Goal: Information Seeking & Learning: Check status

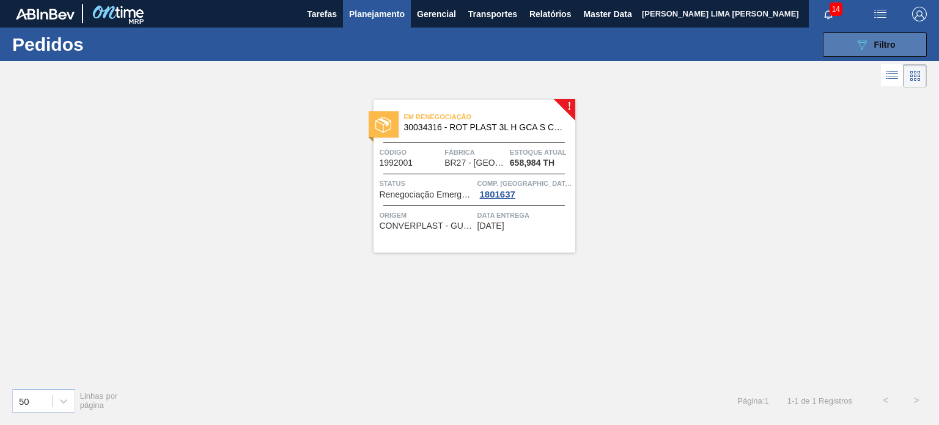
click at [867, 37] on icon "089F7B8B-B2A5-4AFE-B5C0-19BA573D28AC" at bounding box center [862, 44] width 15 height 15
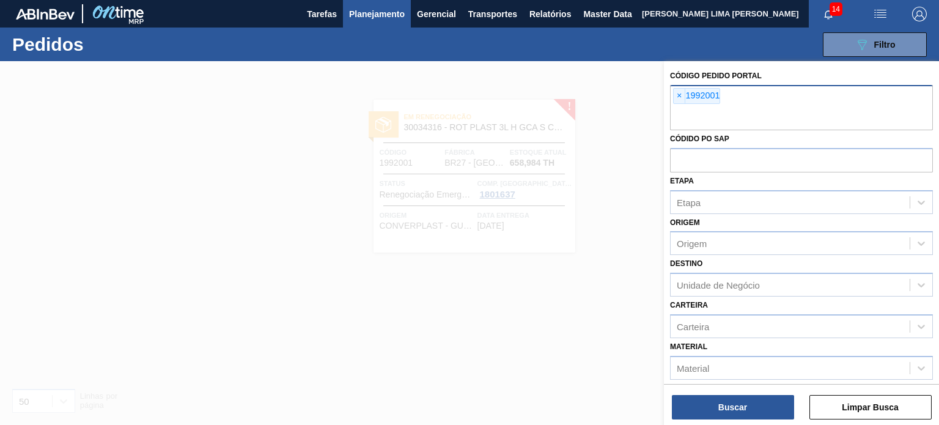
click at [671, 91] on div "× 1992001" at bounding box center [801, 107] width 263 height 45
click at [675, 91] on span "×" at bounding box center [680, 96] width 12 height 15
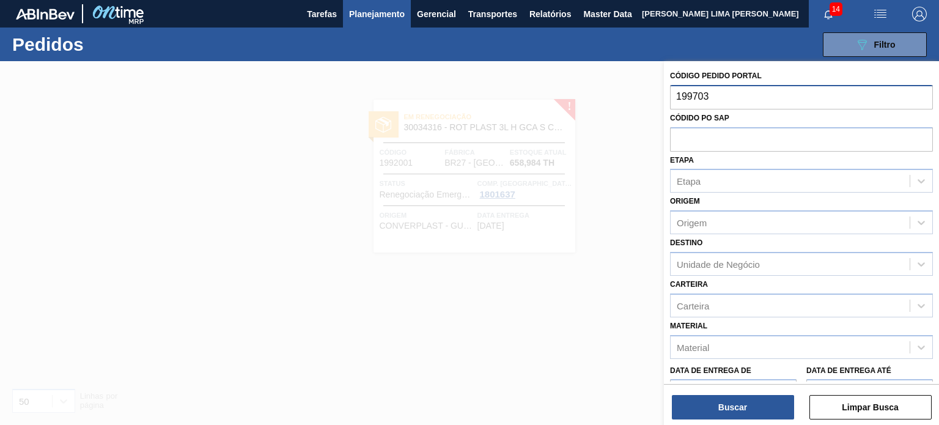
type input "1997031"
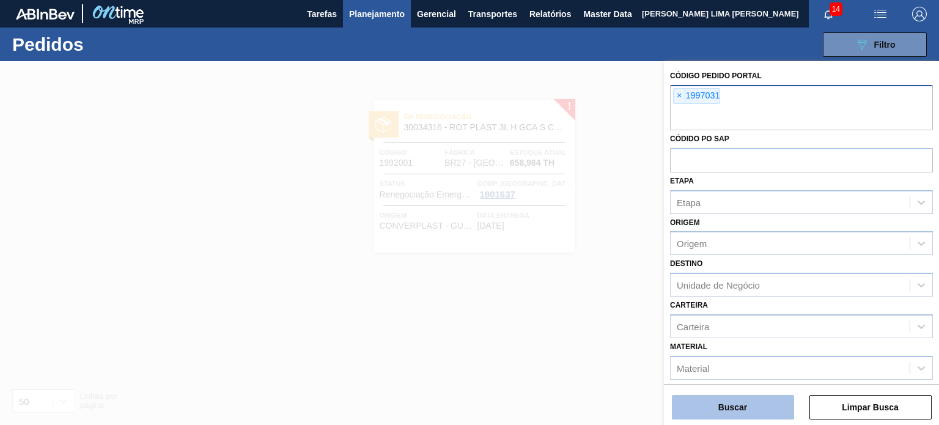
click at [720, 407] on button "Buscar" at bounding box center [733, 407] width 122 height 24
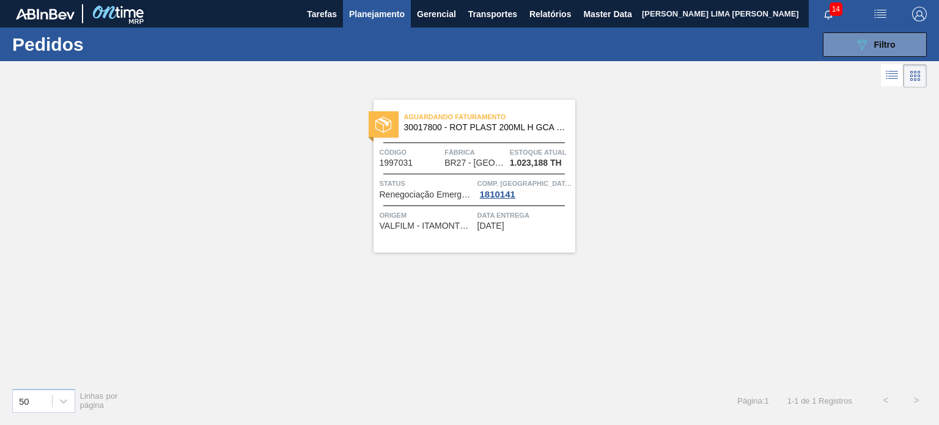
click at [386, 17] on span "Planejamento" at bounding box center [377, 14] width 56 height 15
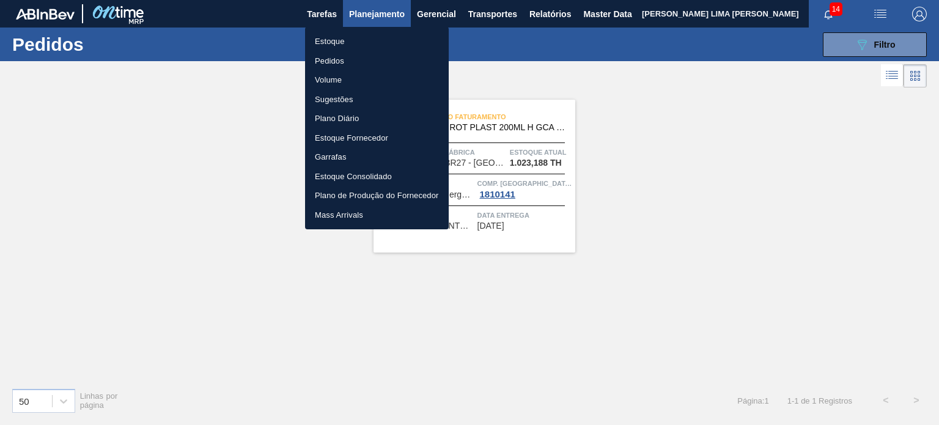
click at [372, 40] on li "Estoque" at bounding box center [377, 42] width 144 height 20
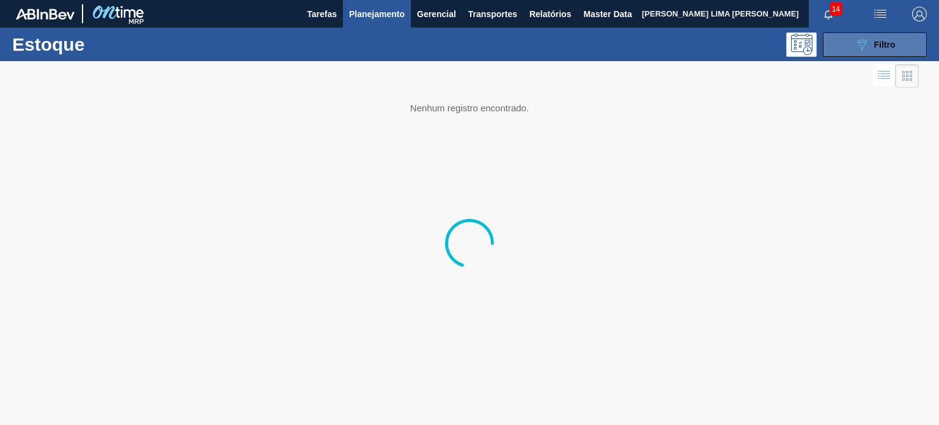
click at [871, 45] on div "089F7B8B-B2A5-4AFE-B5C0-19BA573D28AC Filtro" at bounding box center [875, 44] width 41 height 15
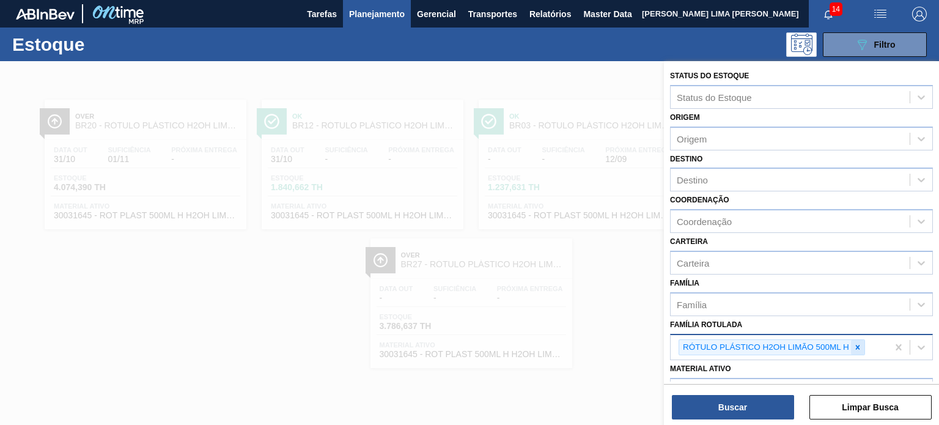
click at [859, 343] on icon at bounding box center [858, 347] width 9 height 9
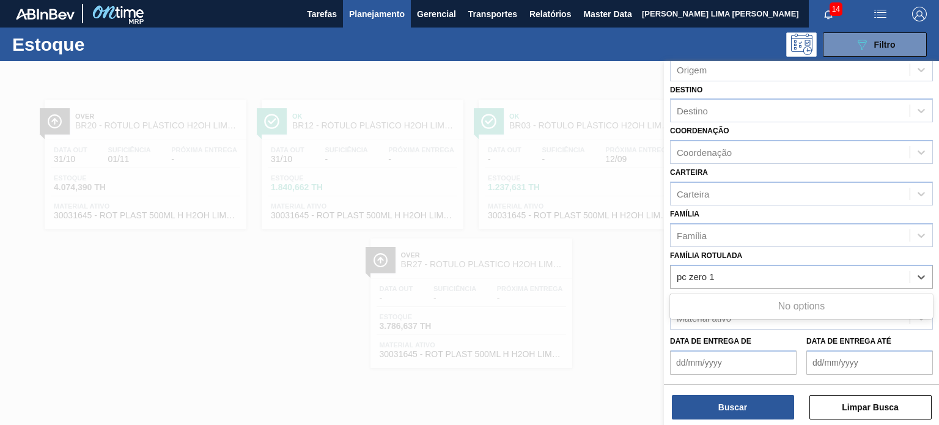
scroll to position [122, 0]
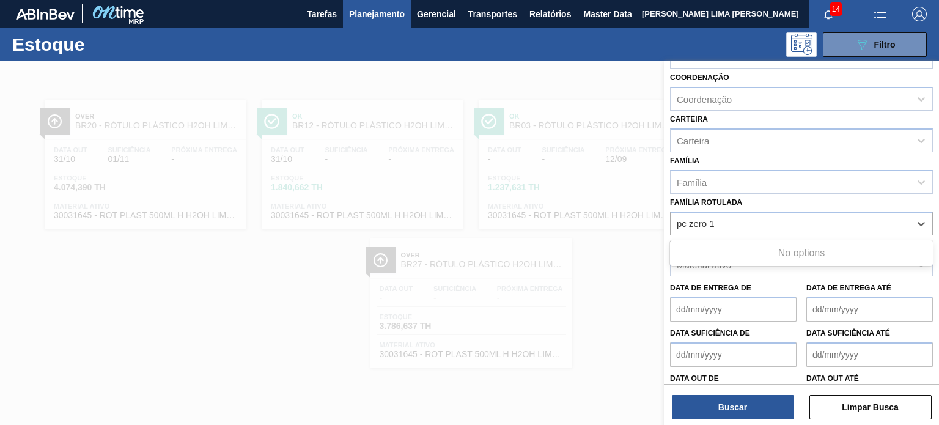
type Rotulada "pc zero"
drag, startPoint x: 721, startPoint y: 220, endPoint x: 657, endPoint y: 220, distance: 63.6
click at [664, 220] on div "Status do Estoque Status do Estoque Origem Origem Destino Destino Coordenação C…" at bounding box center [801, 273] width 275 height 425
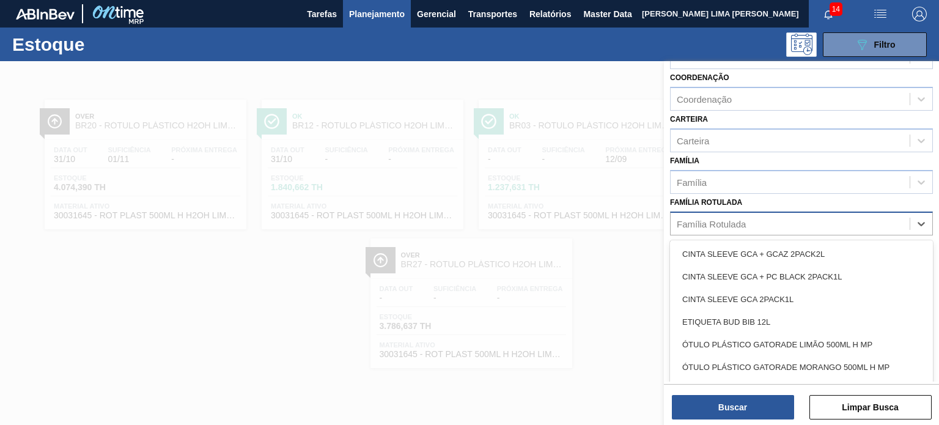
click at [681, 212] on div "Família Rotulada" at bounding box center [801, 224] width 263 height 24
click at [682, 224] on div "Família Rotulada" at bounding box center [711, 223] width 69 height 10
type Rotulada "pc black"
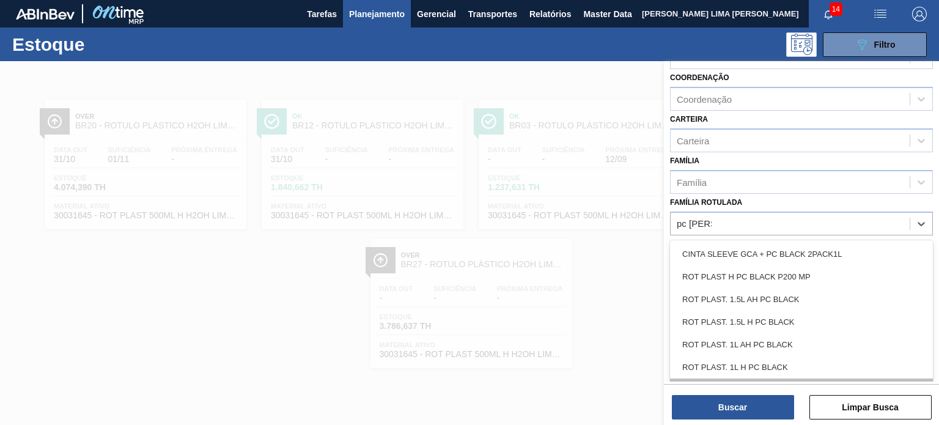
scroll to position [48, 0]
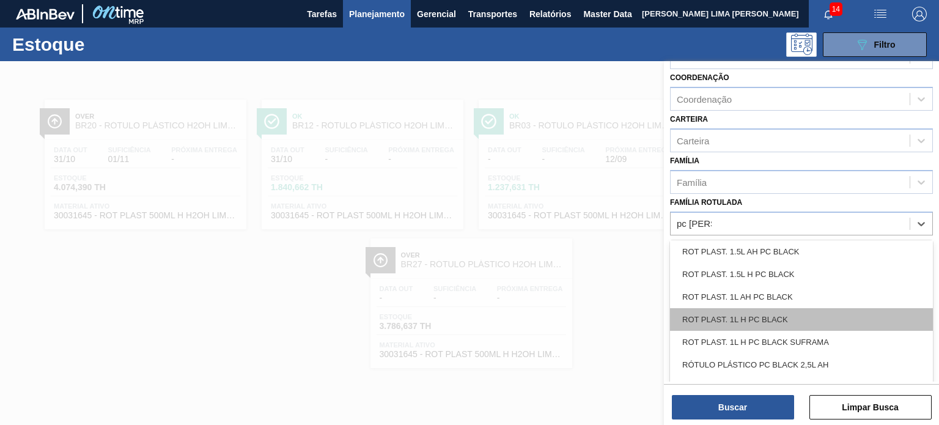
click at [802, 319] on div "ROT PLAST. 1L H PC BLACK" at bounding box center [801, 319] width 263 height 23
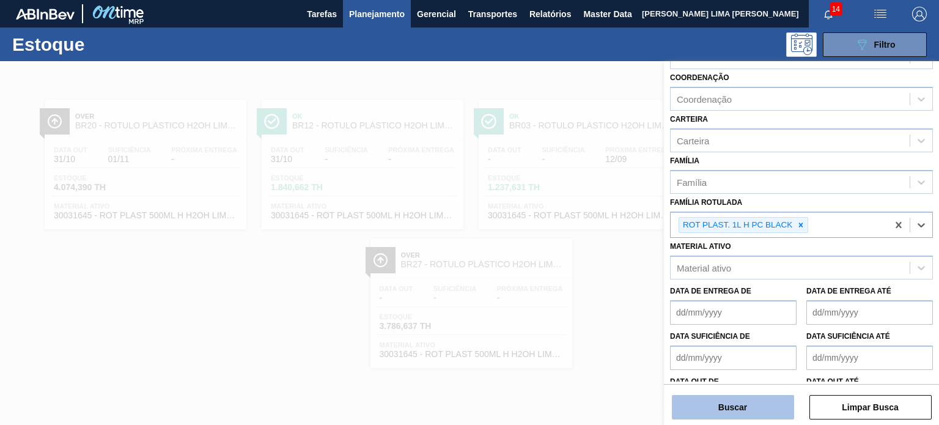
click at [780, 414] on button "Buscar" at bounding box center [733, 407] width 122 height 24
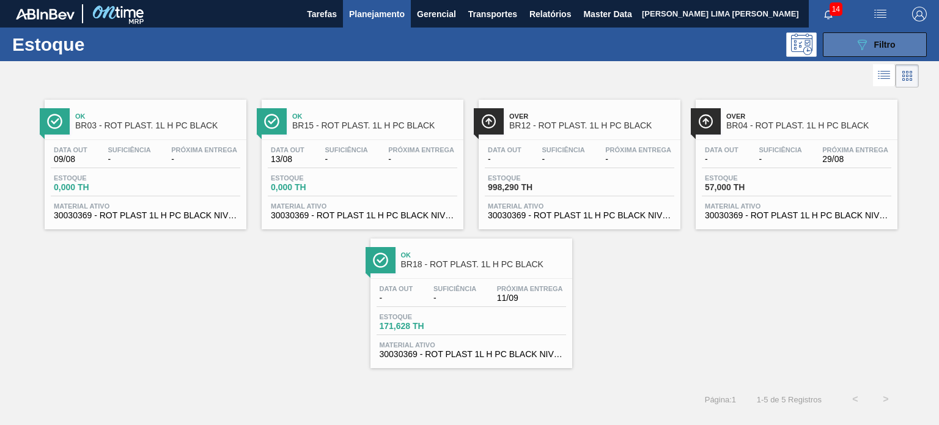
click at [886, 52] on button "089F7B8B-B2A5-4AFE-B5C0-19BA573D28AC Filtro" at bounding box center [875, 44] width 104 height 24
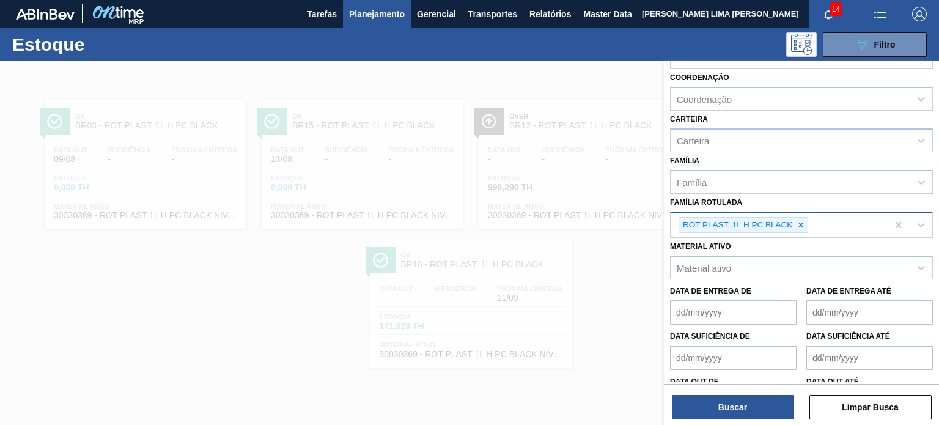
click at [797, 226] on icon at bounding box center [801, 225] width 9 height 9
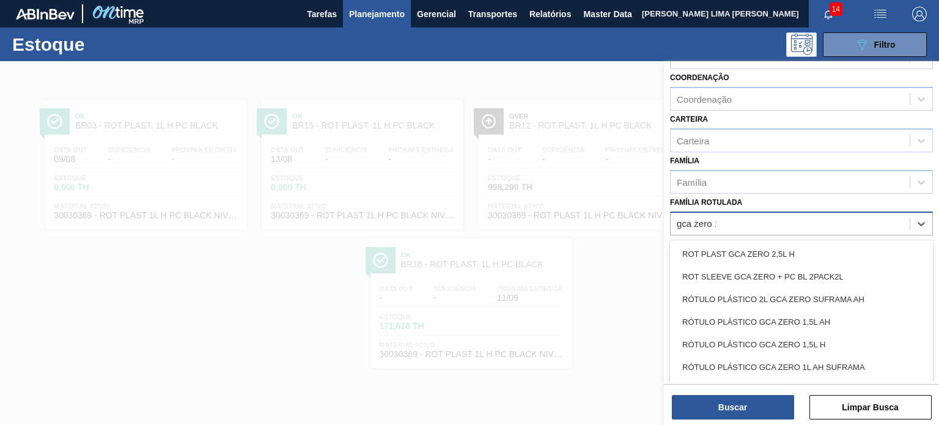
type Rotulada "gca zero 1l"
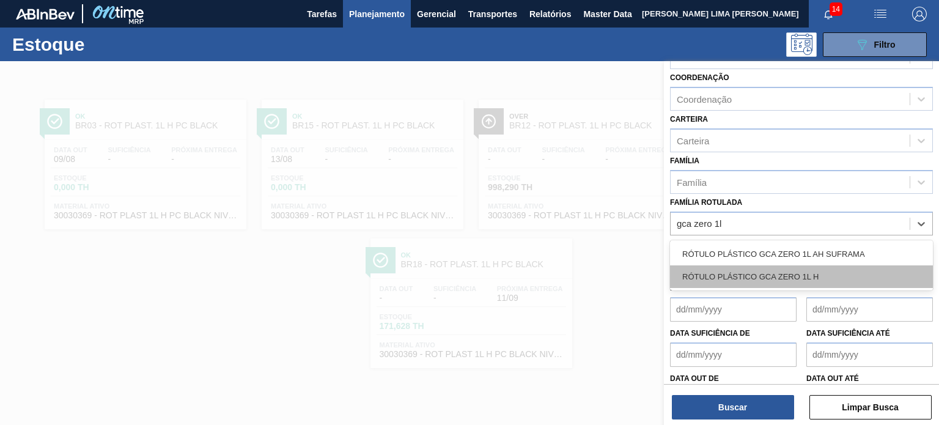
click at [793, 268] on div "RÓTULO PLÁSTICO GCA ZERO 1L H" at bounding box center [801, 276] width 263 height 23
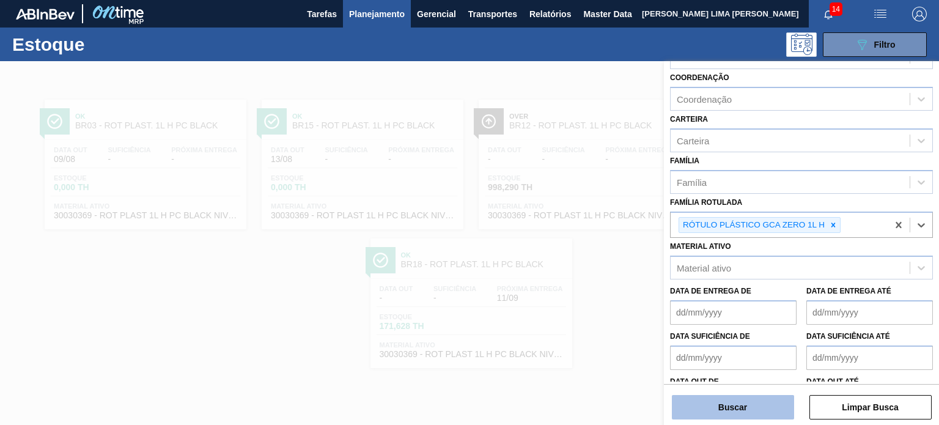
click at [758, 404] on button "Buscar" at bounding box center [733, 407] width 122 height 24
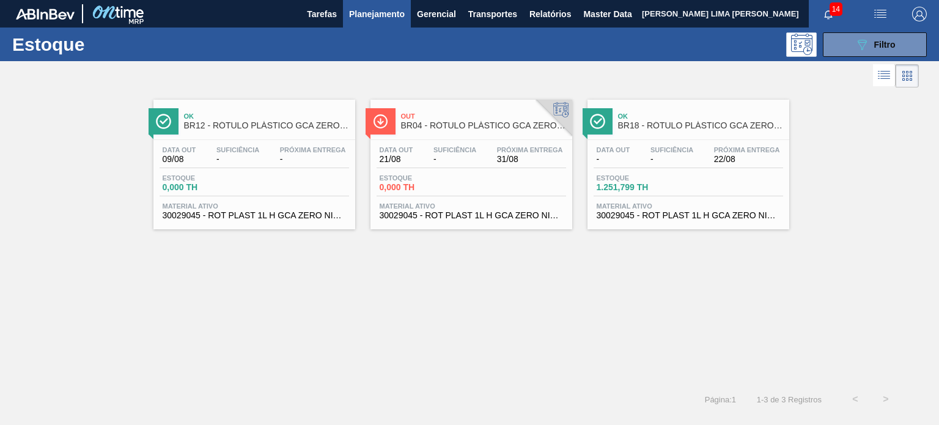
click at [844, 49] on button "089F7B8B-B2A5-4AFE-B5C0-19BA573D28AC Filtro" at bounding box center [875, 44] width 104 height 24
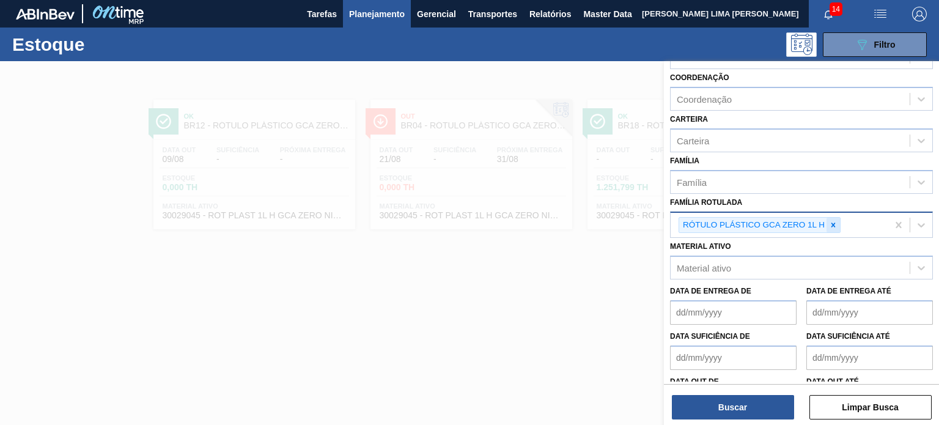
click at [837, 225] on div at bounding box center [833, 225] width 13 height 15
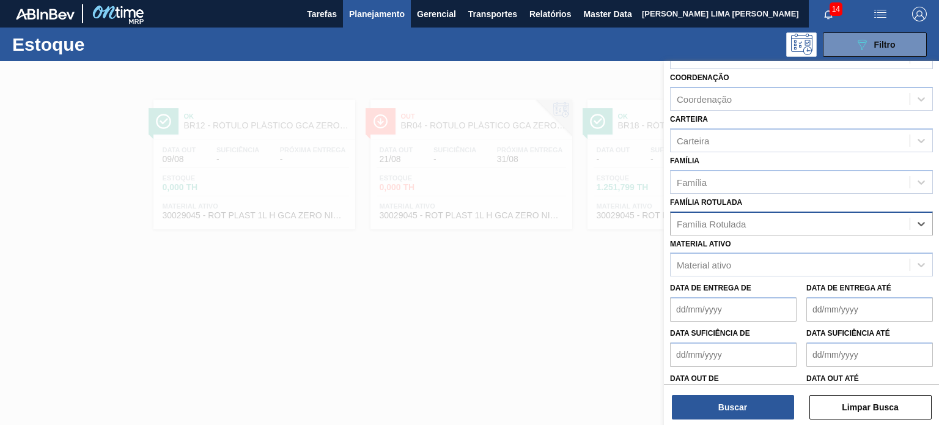
paste Rotulada "RÓTULO PLÁSTICO GCA ZERO 200ML H"
type Rotulada "RÓTULO PLÁSTICO GCA ZERO 200ML H"
click at [796, 248] on div "RÓTULO PLÁSTICO GCA ZERO 200ML H" at bounding box center [801, 254] width 263 height 23
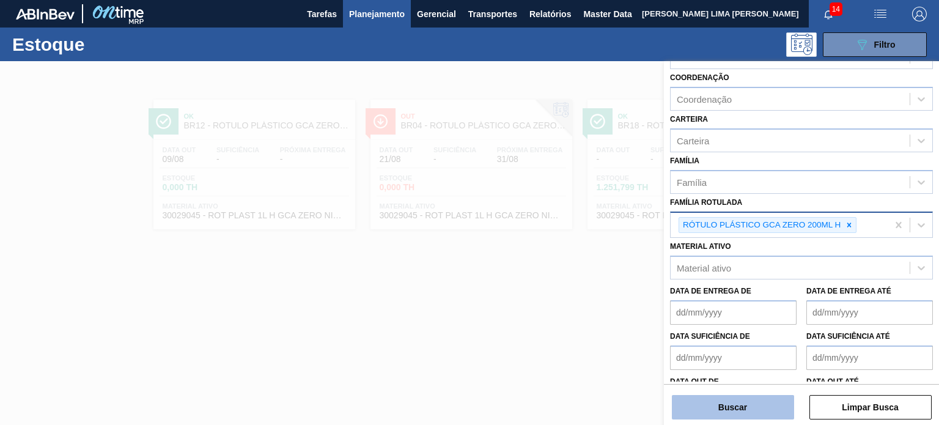
click at [770, 398] on button "Buscar" at bounding box center [733, 407] width 122 height 24
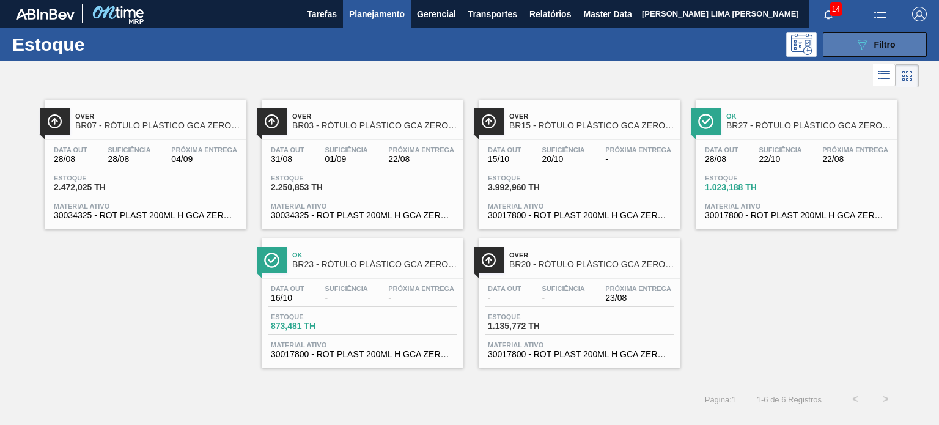
click at [869, 43] on div "089F7B8B-B2A5-4AFE-B5C0-19BA573D28AC Filtro" at bounding box center [875, 44] width 41 height 15
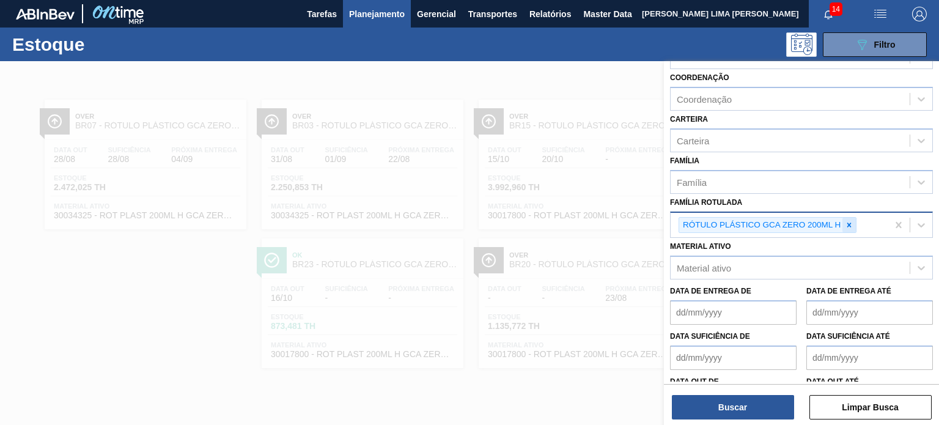
click at [849, 224] on icon at bounding box center [849, 225] width 9 height 9
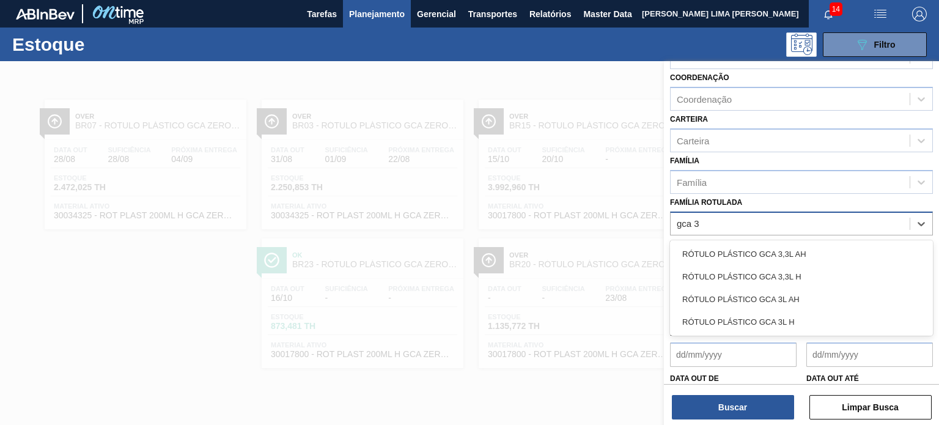
type Rotulada "gca 3l"
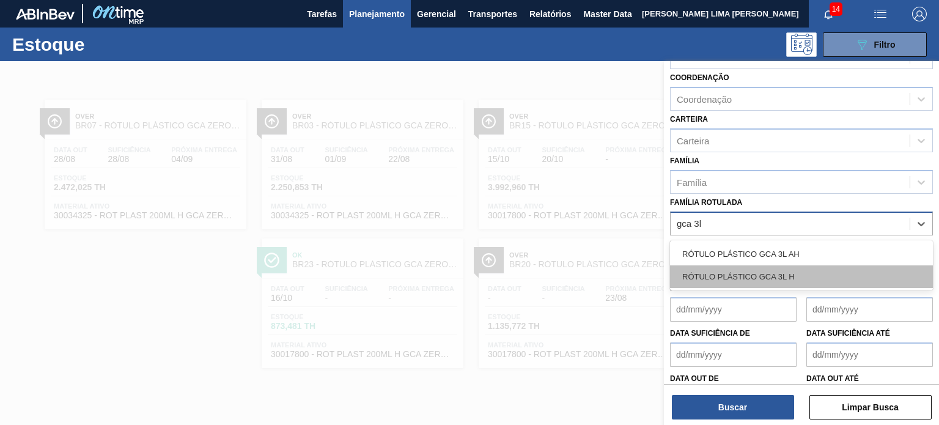
click at [815, 265] on div "RÓTULO PLÁSTICO GCA 3L H" at bounding box center [801, 276] width 263 height 23
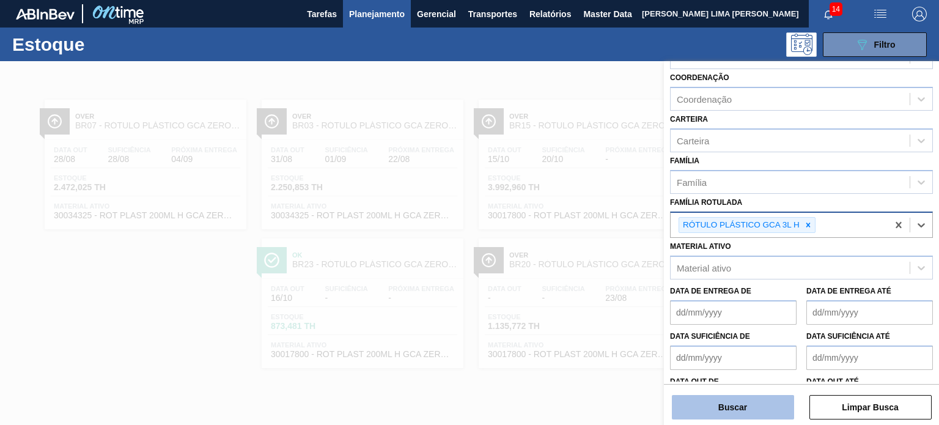
click at [766, 400] on button "Buscar" at bounding box center [733, 407] width 122 height 24
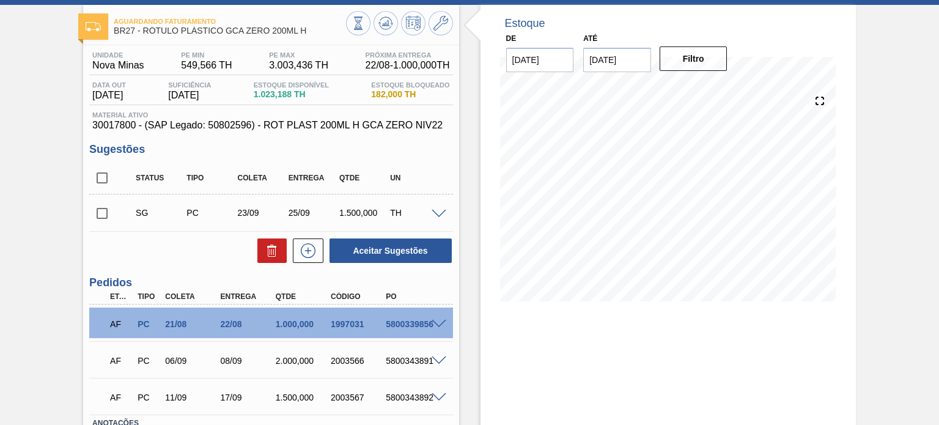
scroll to position [146, 0]
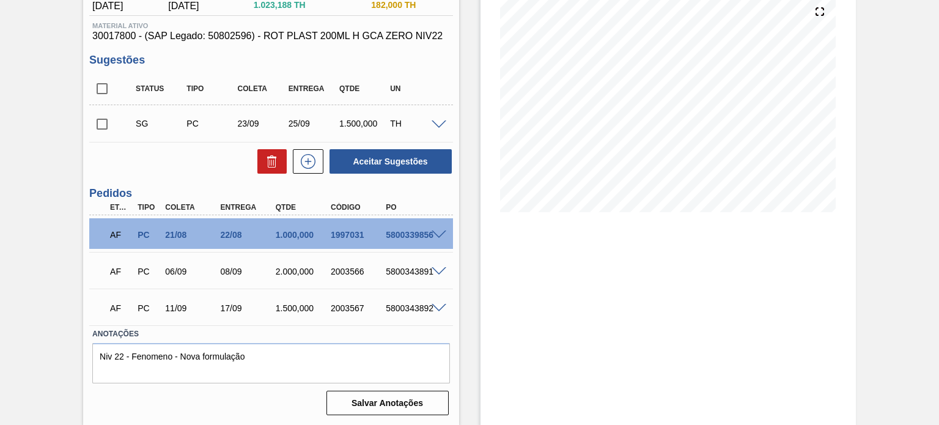
click at [434, 235] on span at bounding box center [439, 235] width 15 height 9
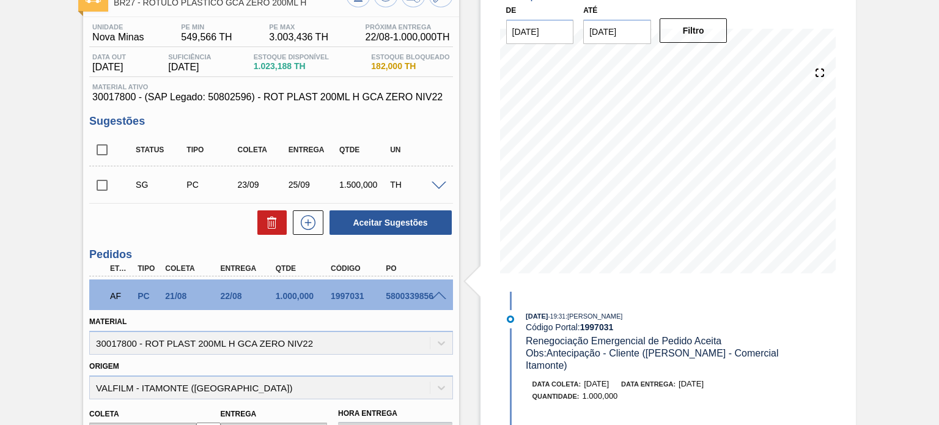
scroll to position [0, 0]
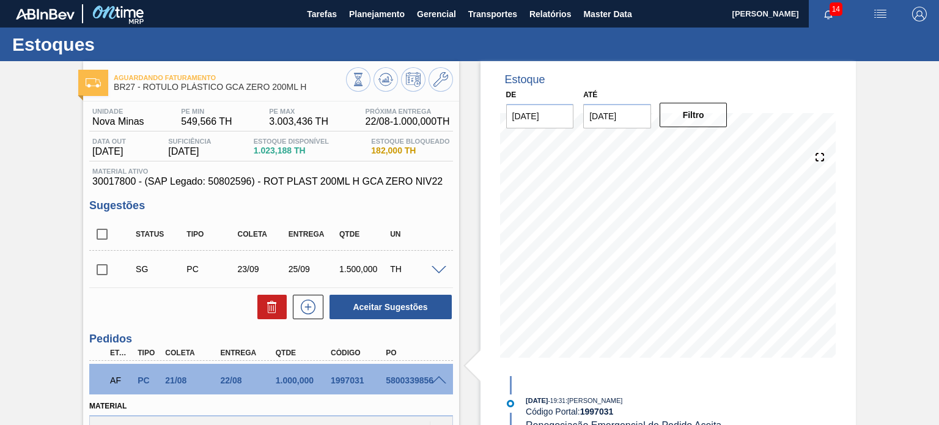
click at [341, 381] on div "1997031" at bounding box center [358, 380] width 61 height 10
copy div "1997031"
drag, startPoint x: 311, startPoint y: 86, endPoint x: 144, endPoint y: 85, distance: 166.9
click at [144, 85] on span "BR27 - RÓTULO PLÁSTICO GCA ZERO 200ML H" at bounding box center [230, 87] width 232 height 9
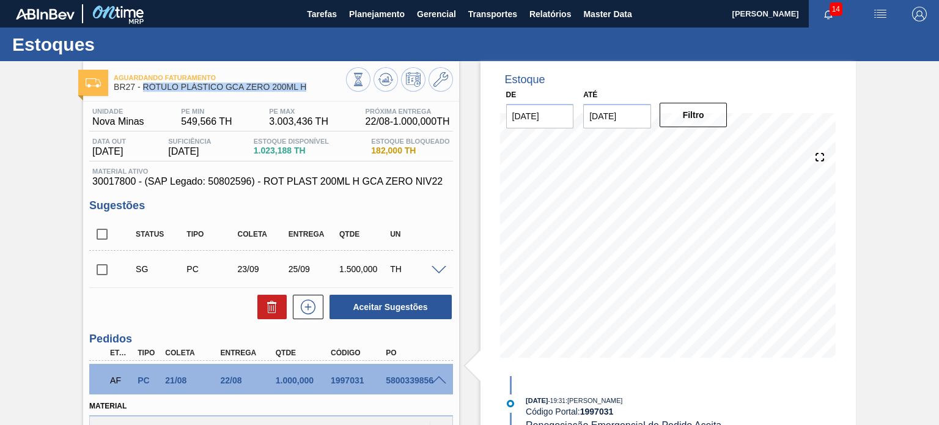
copy span "RÓTULO PLÁSTICO GCA ZERO 200ML H"
click at [243, 377] on div "22/08" at bounding box center [248, 380] width 61 height 10
click at [240, 376] on div "22/08" at bounding box center [248, 380] width 61 height 10
click at [239, 376] on div "22/08" at bounding box center [248, 380] width 61 height 10
drag, startPoint x: 239, startPoint y: 376, endPoint x: 247, endPoint y: 372, distance: 9.0
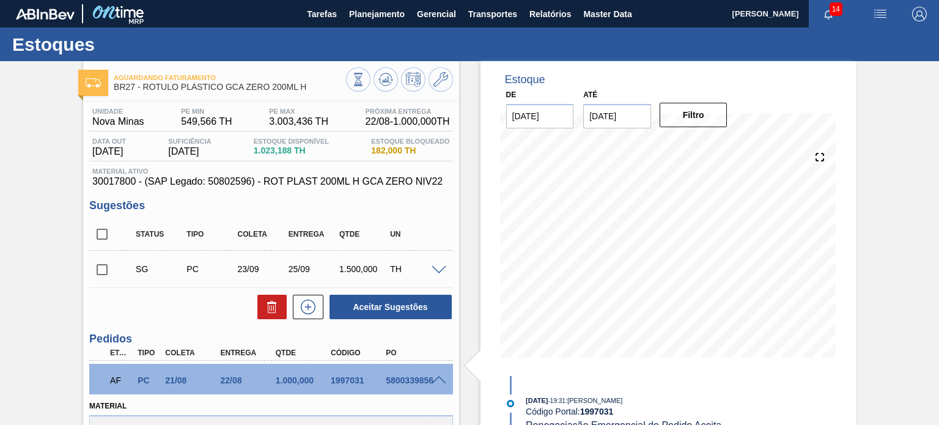
click at [239, 375] on div "22/08" at bounding box center [248, 380] width 61 height 10
click at [342, 374] on div "AF PC 21/08 22/08 1.000,000 1997031 5800339856" at bounding box center [267, 379] width 331 height 24
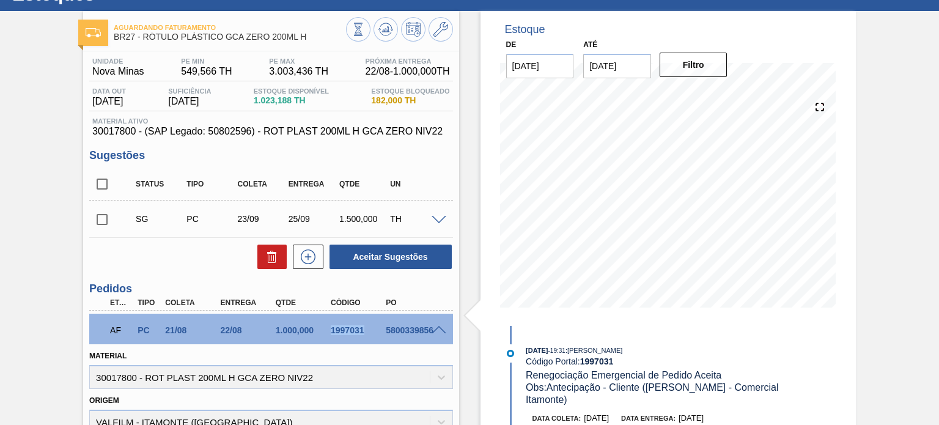
scroll to position [122, 0]
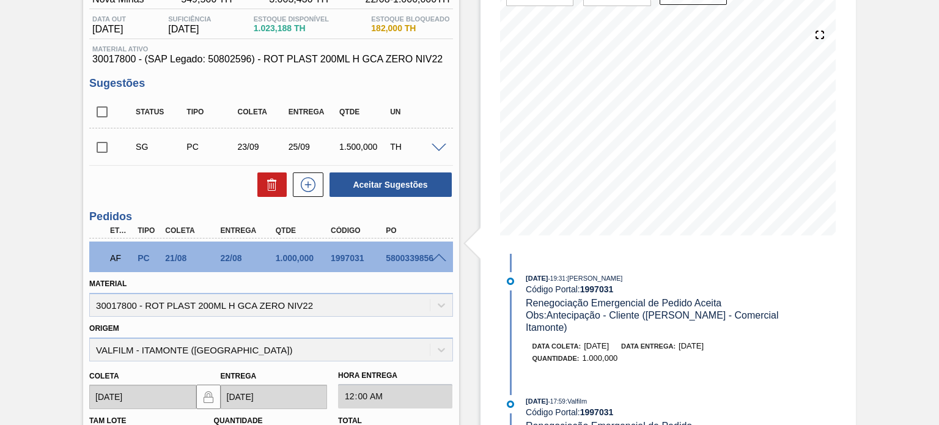
click at [873, 166] on div "Aguardando Faturamento BR27 - RÓTULO PLÁSTICO GCA ZERO 200ML H Unidade Nova Min…" at bounding box center [469, 342] width 939 height 807
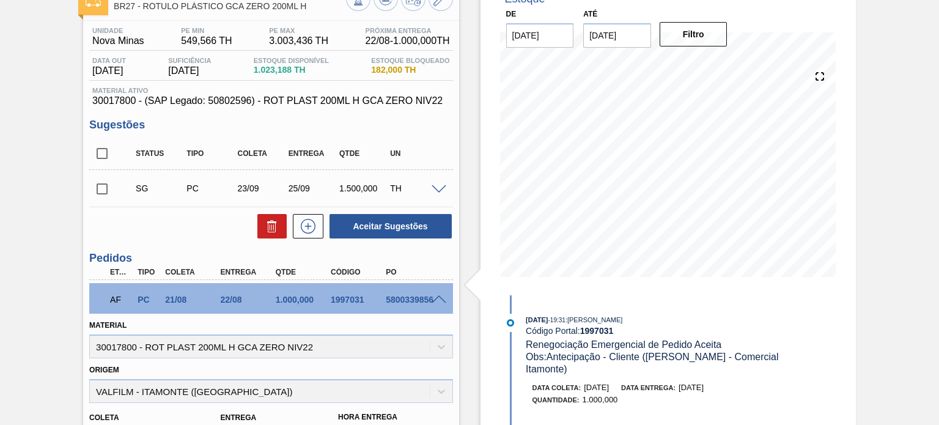
scroll to position [0, 0]
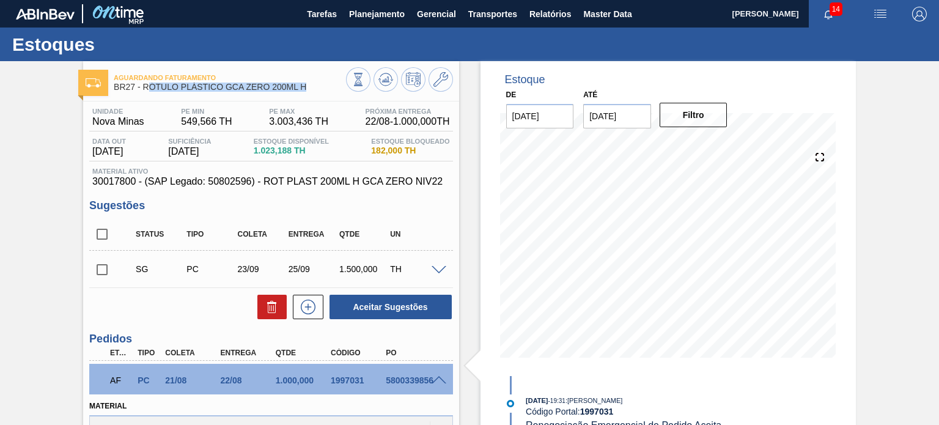
drag, startPoint x: 309, startPoint y: 90, endPoint x: 146, endPoint y: 90, distance: 163.3
click at [146, 90] on span "BR27 - RÓTULO PLÁSTICO GCA ZERO 200ML H" at bounding box center [230, 87] width 232 height 9
click at [147, 91] on span "BR27 - RÓTULO PLÁSTICO GCA ZERO 200ML H" at bounding box center [230, 87] width 232 height 9
click at [142, 88] on span "BR27 - RÓTULO PLÁSTICO GCA ZERO 200ML H" at bounding box center [230, 87] width 232 height 9
click at [152, 88] on span "BR27 - RÓTULO PLÁSTICO GCA ZERO 200ML H" at bounding box center [230, 87] width 232 height 9
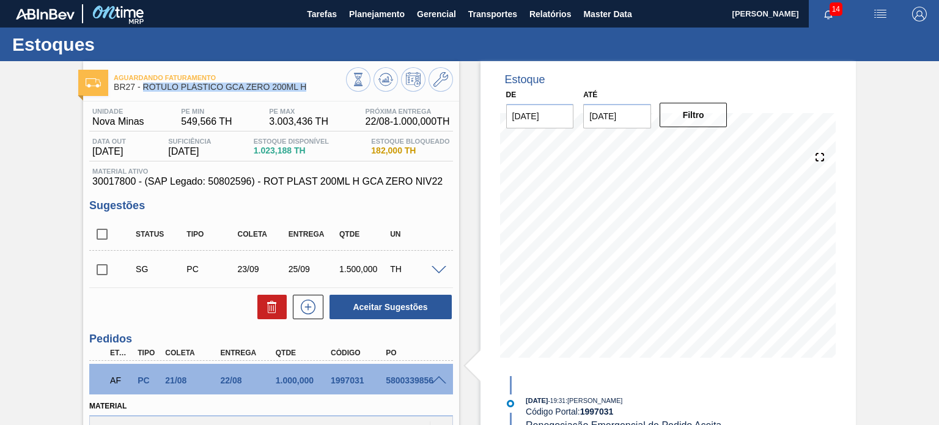
drag, startPoint x: 144, startPoint y: 87, endPoint x: 316, endPoint y: 85, distance: 171.9
click at [319, 89] on span "BR27 - RÓTULO PLÁSTICO GCA ZERO 200ML H" at bounding box center [230, 87] width 232 height 9
copy span "RÓTULO PLÁSTICO GCA ZERO 200ML H"
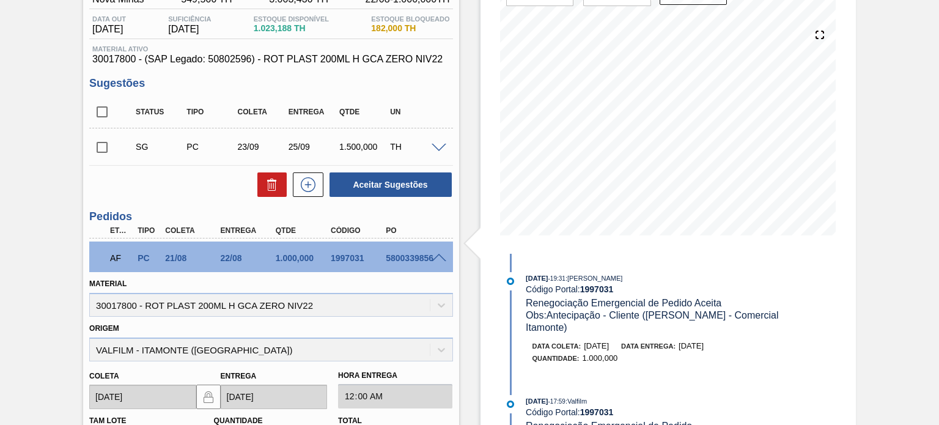
click at [435, 256] on span at bounding box center [439, 258] width 15 height 9
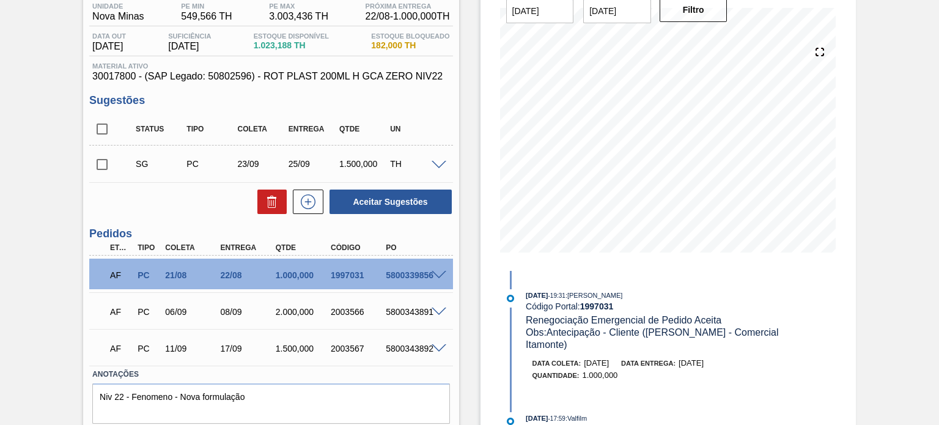
scroll to position [84, 0]
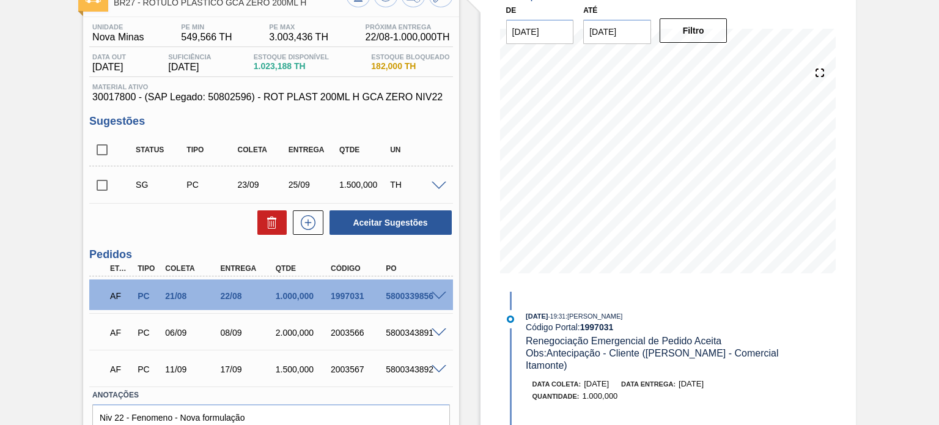
click at [294, 332] on div "2.000,000" at bounding box center [303, 333] width 61 height 10
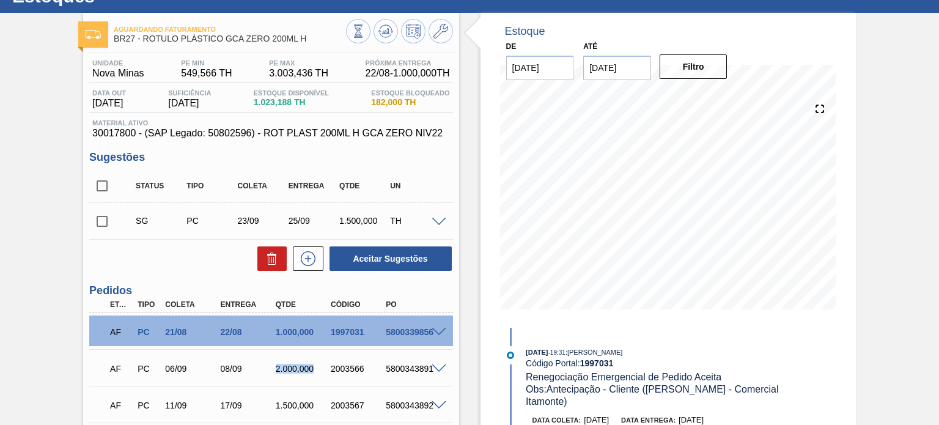
scroll to position [122, 0]
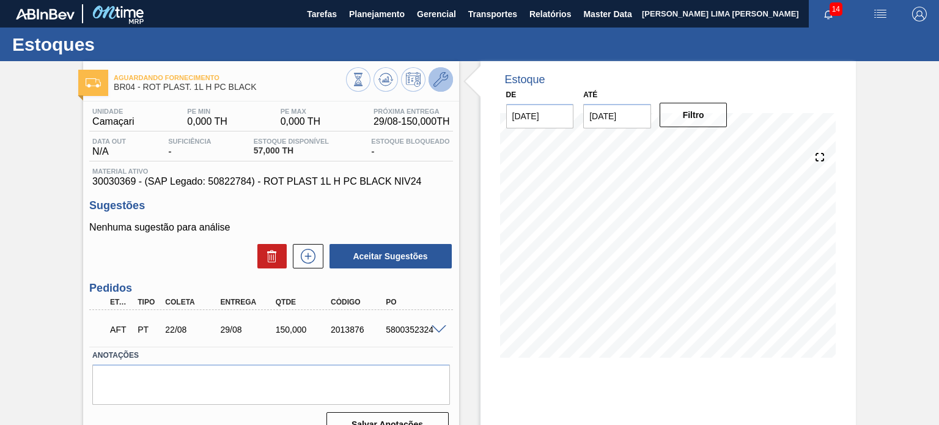
click at [438, 86] on icon at bounding box center [441, 79] width 15 height 15
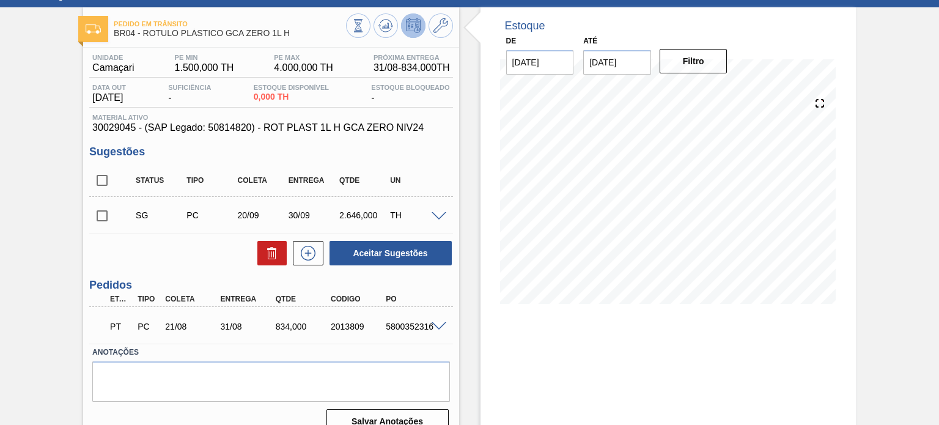
scroll to position [100, 0]
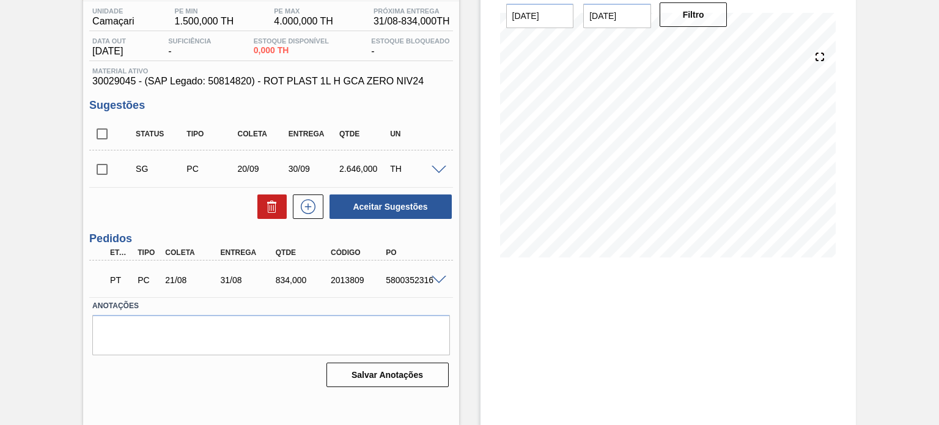
click at [434, 276] on span at bounding box center [439, 280] width 15 height 9
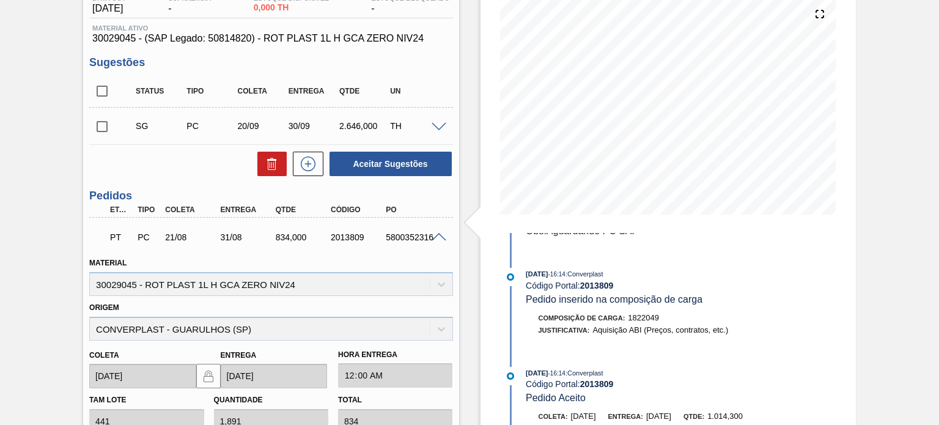
scroll to position [284, 0]
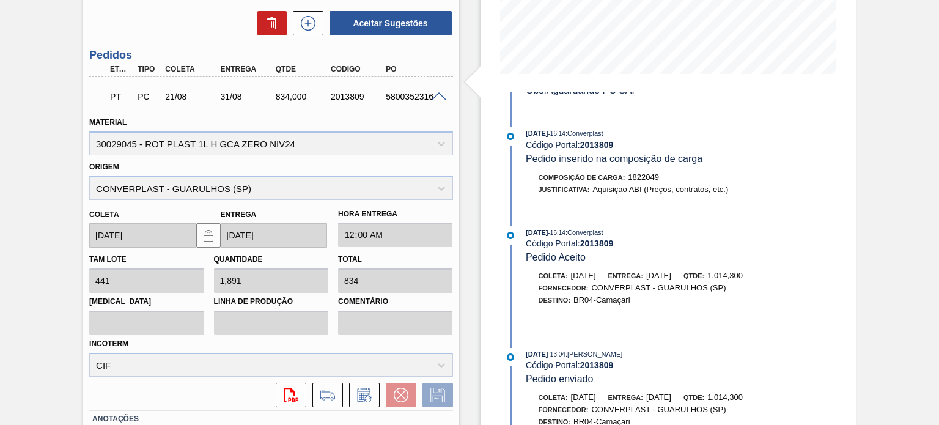
drag, startPoint x: 660, startPoint y: 347, endPoint x: 561, endPoint y: 351, distance: 99.7
click at [561, 351] on div "21/08/2025 - 13:04 : Leticia Marquesini Bandeira" at bounding box center [671, 354] width 290 height 12
click at [436, 97] on span at bounding box center [439, 96] width 15 height 9
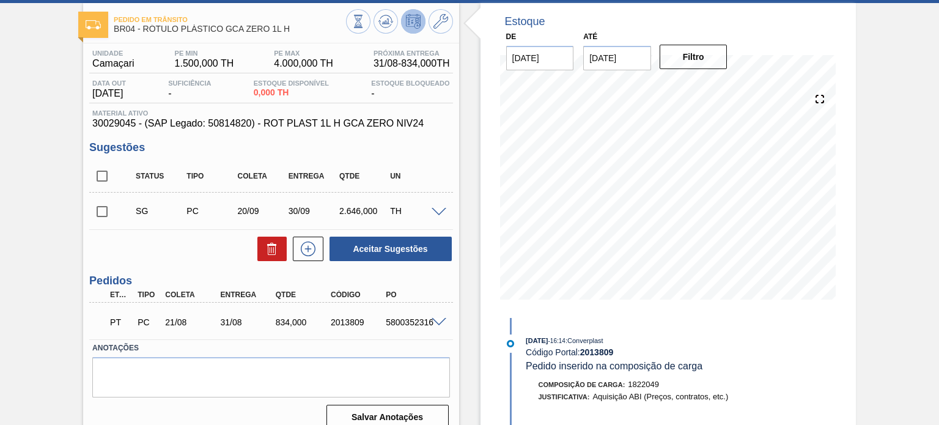
scroll to position [39, 0]
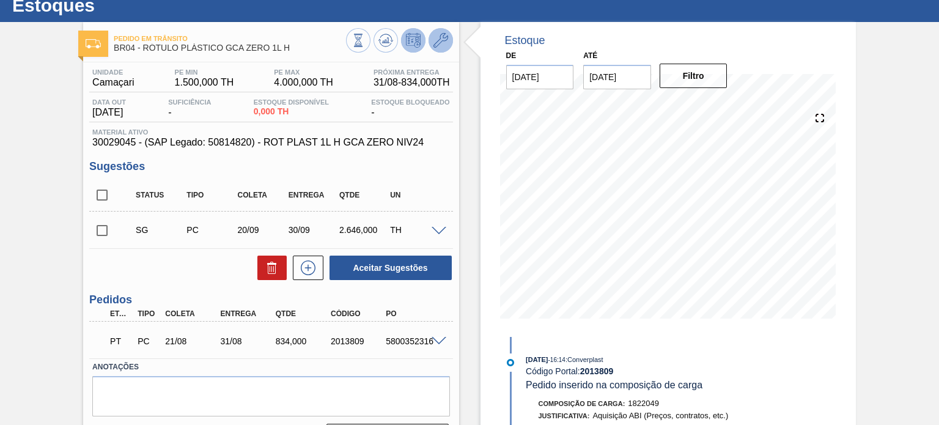
click at [434, 33] on icon at bounding box center [441, 40] width 15 height 15
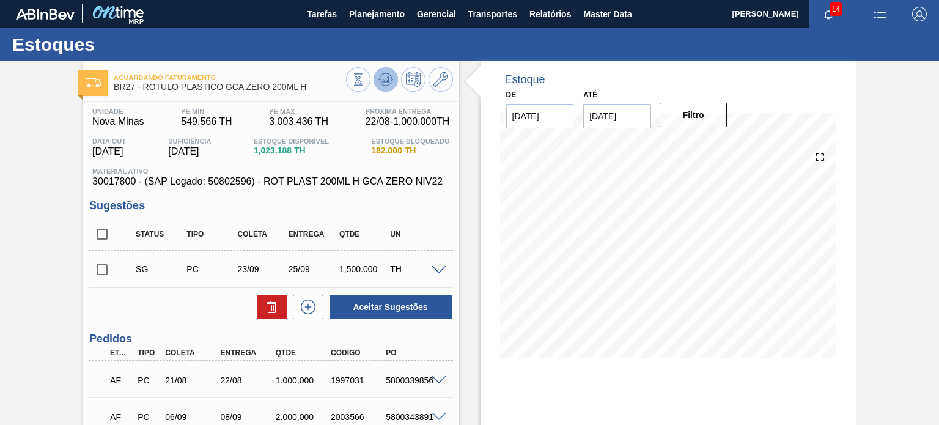
click at [365, 84] on icon at bounding box center [358, 79] width 13 height 13
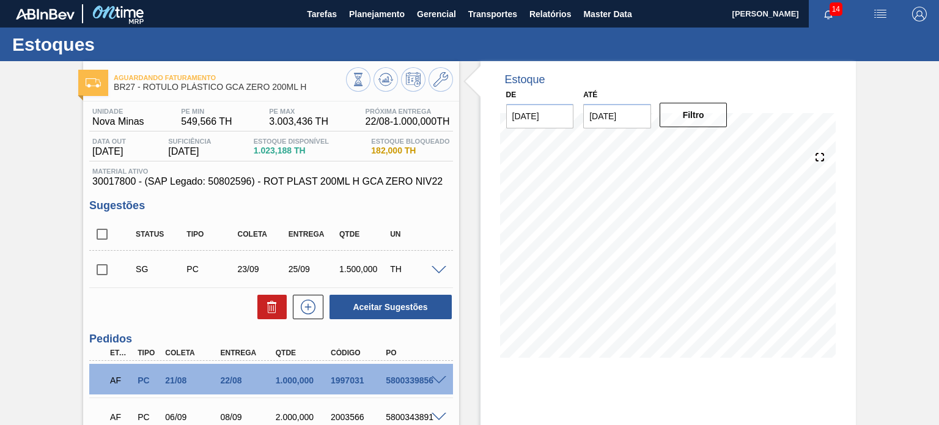
scroll to position [61, 0]
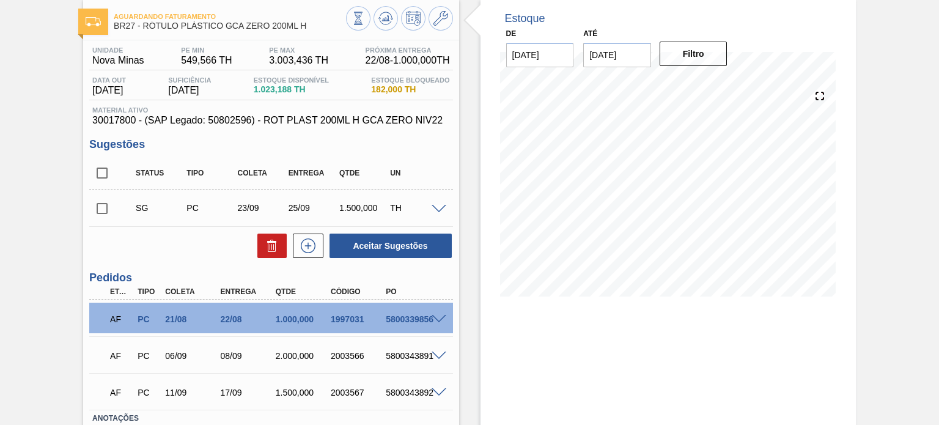
drag, startPoint x: 0, startPoint y: 312, endPoint x: 39, endPoint y: 305, distance: 39.3
click at [1, 312] on div "Aguardando Faturamento BR27 - RÓTULO PLÁSTICO GCA ZERO 200ML H Unidade Nova Min…" at bounding box center [469, 255] width 939 height 510
click at [440, 319] on span at bounding box center [439, 319] width 15 height 9
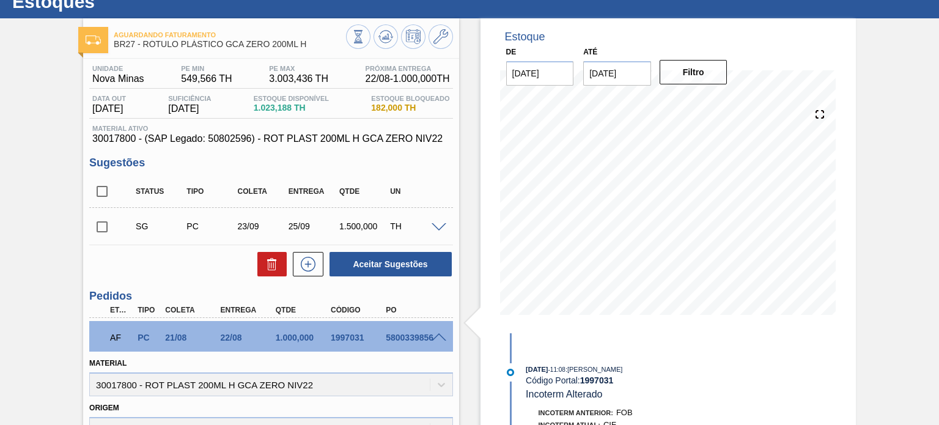
scroll to position [13, 0]
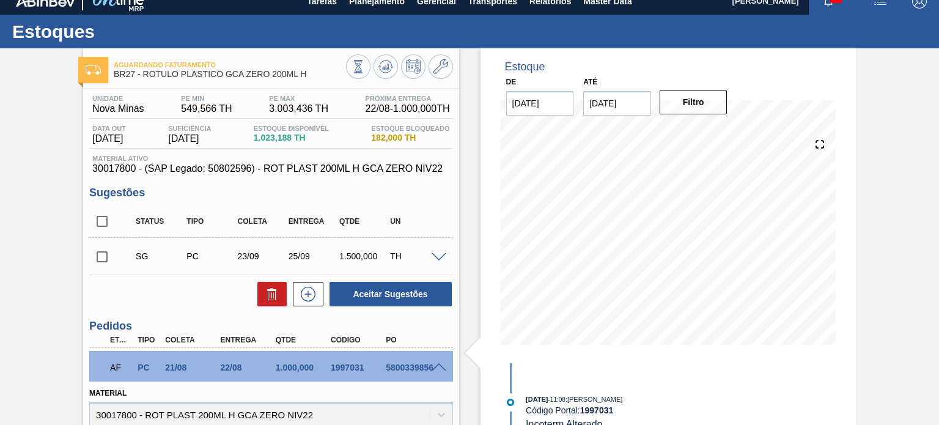
click at [377, 195] on h3 "Sugestões" at bounding box center [270, 193] width 363 height 13
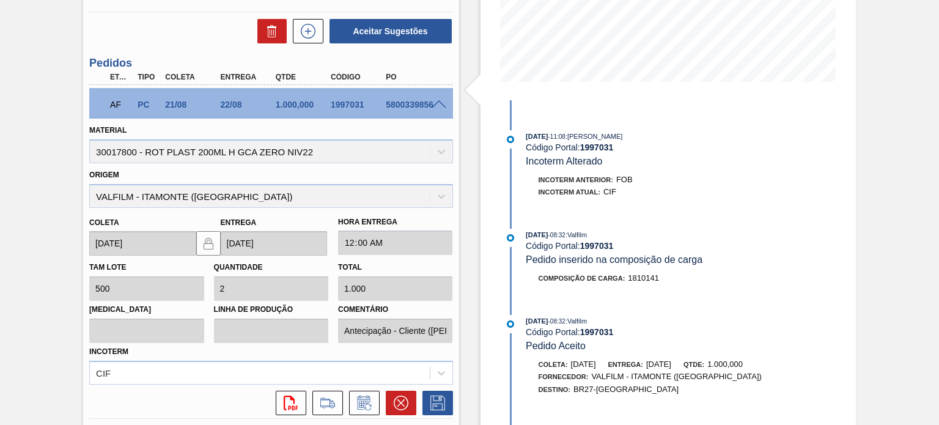
scroll to position [257, 0]
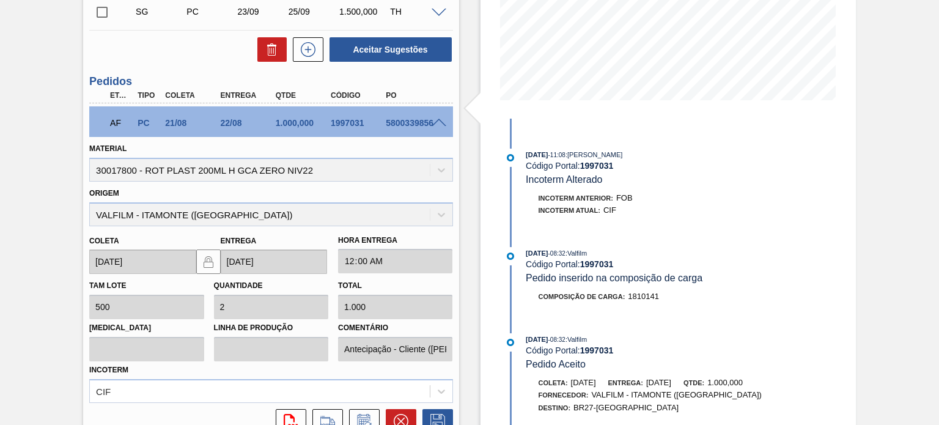
click at [438, 124] on span at bounding box center [439, 123] width 15 height 9
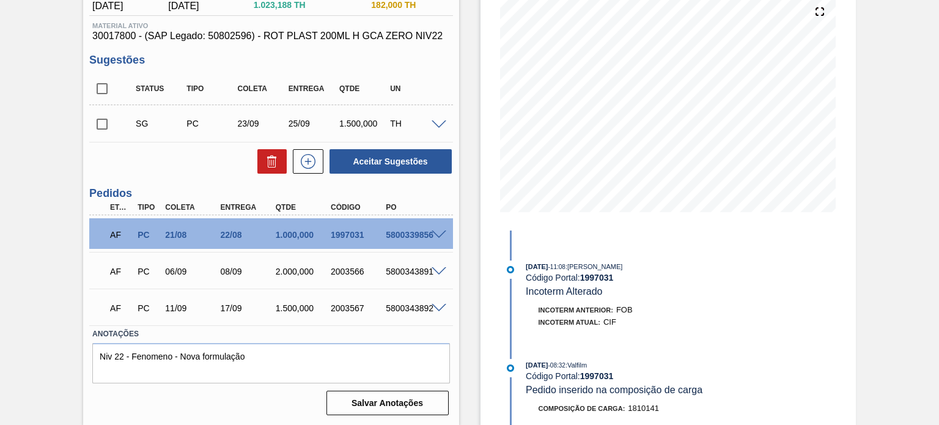
click at [437, 268] on span at bounding box center [439, 271] width 15 height 9
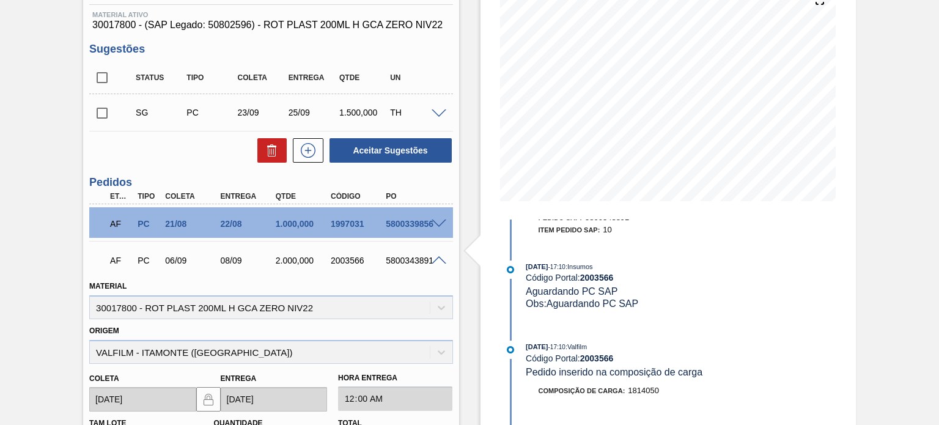
scroll to position [135, 0]
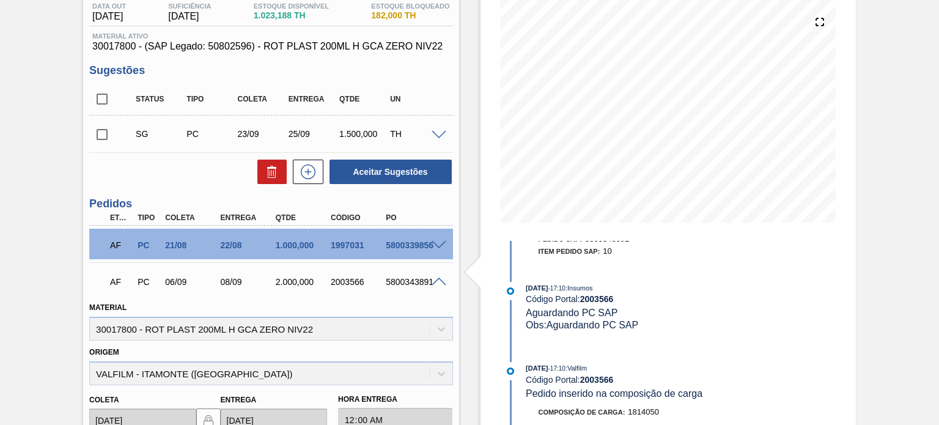
click at [232, 279] on div "08/09" at bounding box center [248, 282] width 61 height 10
click at [291, 277] on div "2.000,000" at bounding box center [303, 282] width 61 height 10
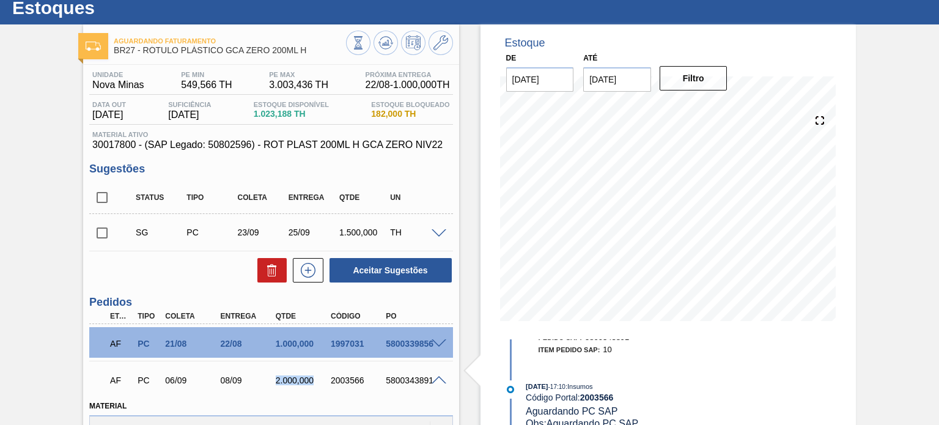
scroll to position [122, 0]
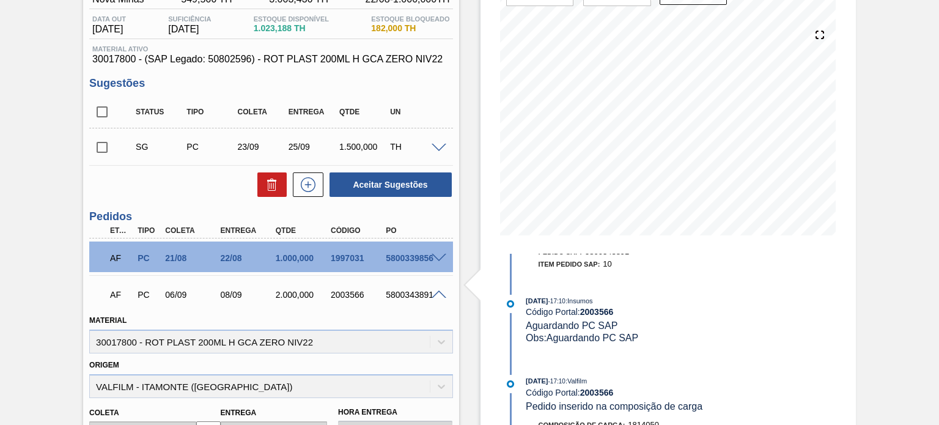
click at [445, 294] on span at bounding box center [439, 294] width 15 height 9
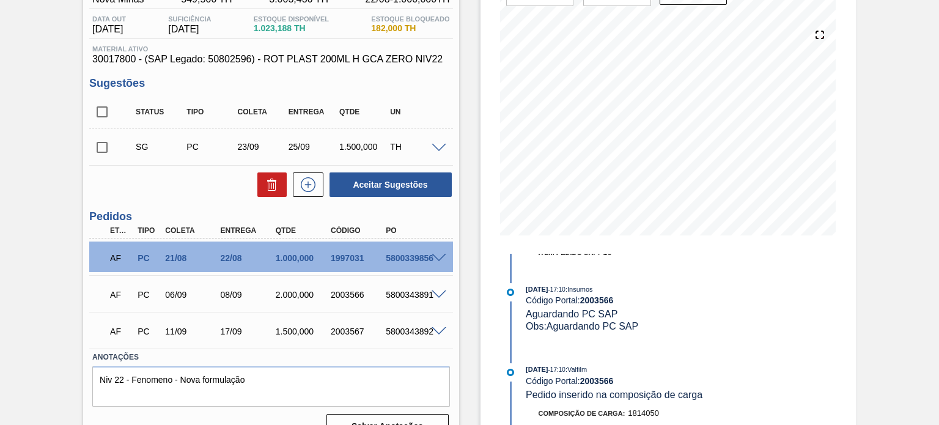
click at [353, 332] on div "2003567" at bounding box center [358, 332] width 61 height 10
click at [107, 144] on input "checkbox" at bounding box center [102, 148] width 26 height 26
click at [406, 187] on button "Aceitar Sugestões" at bounding box center [391, 184] width 122 height 24
checkbox input "false"
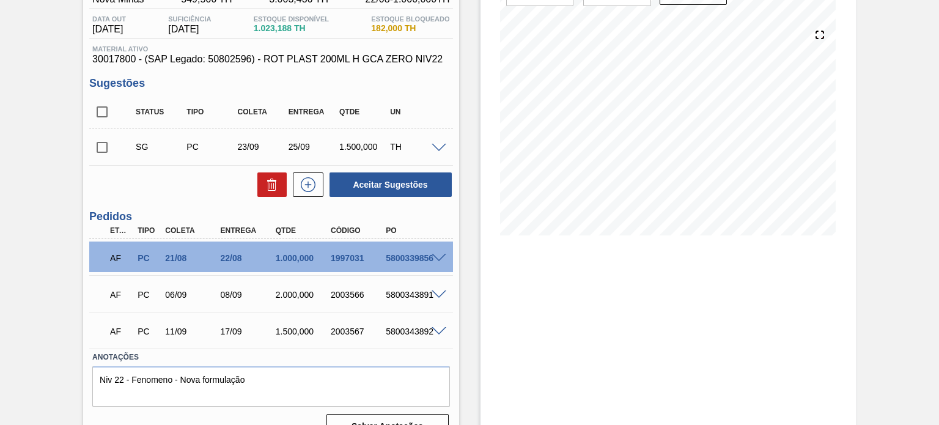
scroll to position [0, 0]
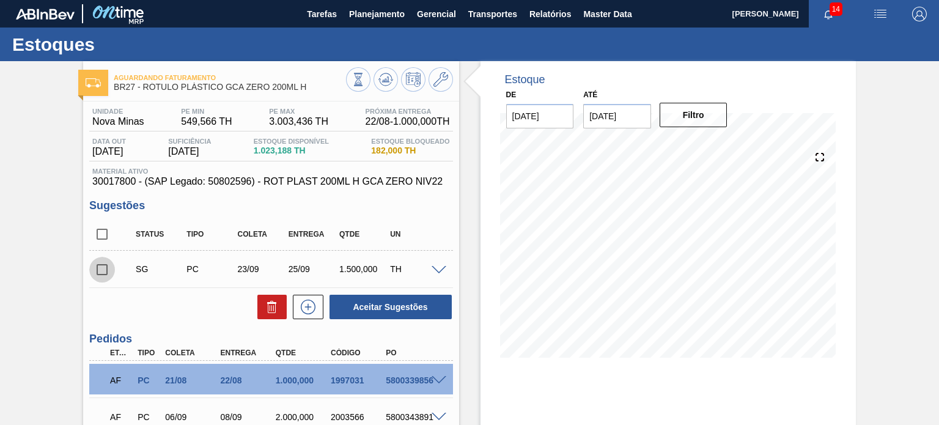
click at [110, 268] on input "checkbox" at bounding box center [102, 270] width 26 height 26
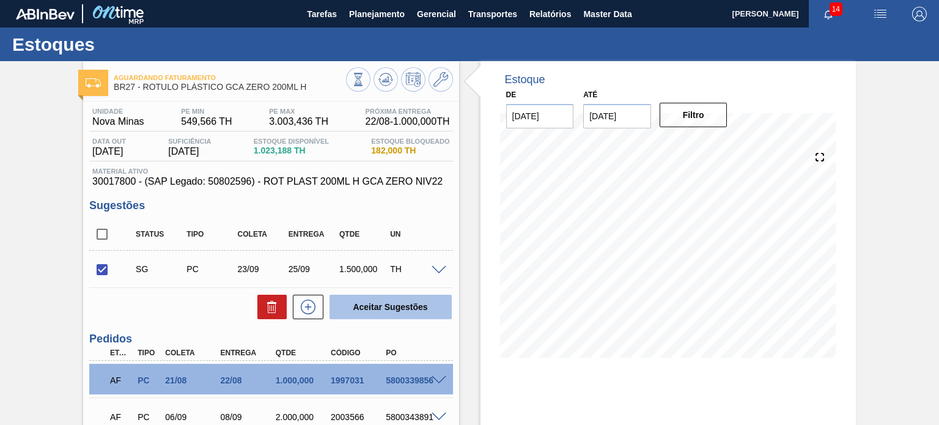
click at [396, 298] on button "Aceitar Sugestões" at bounding box center [391, 307] width 122 height 24
checkbox input "false"
click at [431, 263] on div "SG PC 23/09 25/09 1.500,000 TH" at bounding box center [280, 269] width 305 height 24
click at [435, 266] on span at bounding box center [439, 270] width 15 height 9
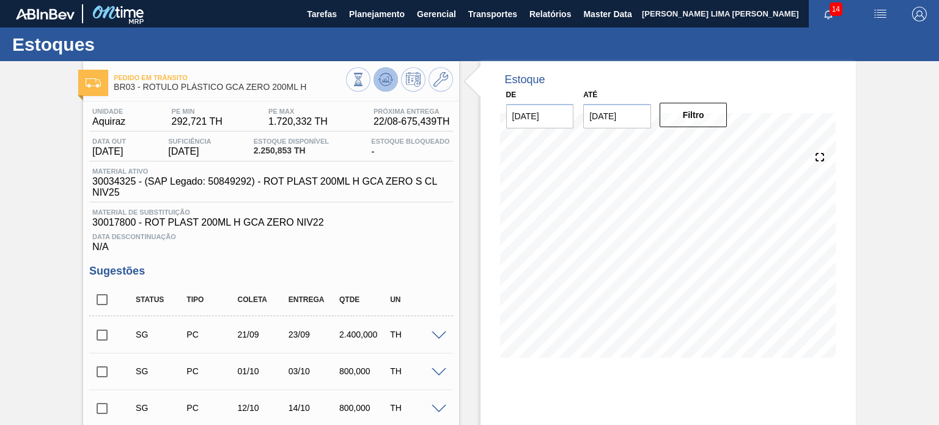
click at [365, 86] on icon at bounding box center [358, 79] width 13 height 13
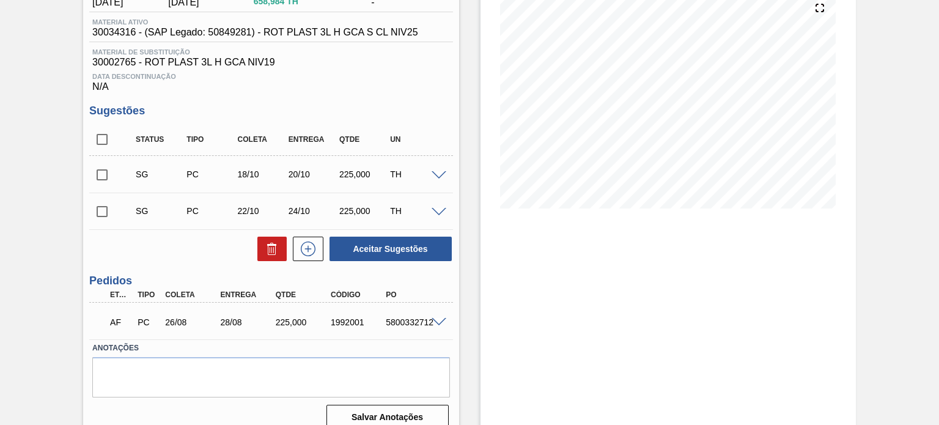
scroll to position [164, 0]
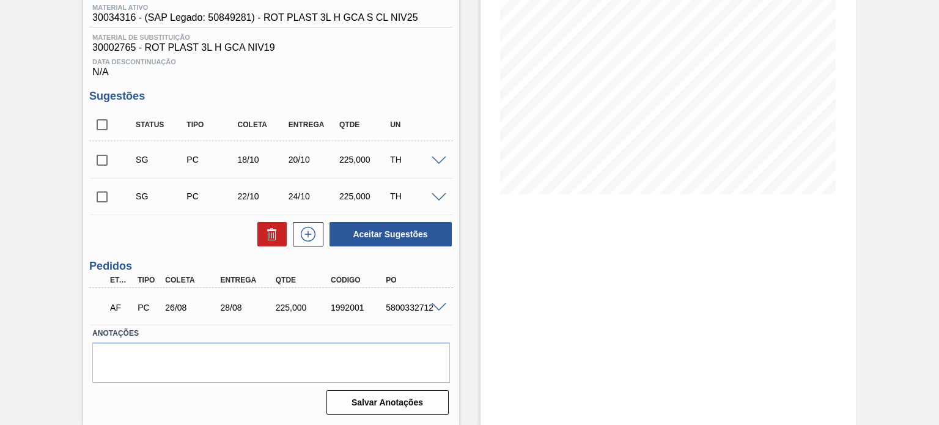
click at [440, 301] on div "AF PC 26/08 28/08 225,000 1992001 5800332712" at bounding box center [270, 306] width 363 height 31
click at [443, 305] on span at bounding box center [439, 307] width 15 height 9
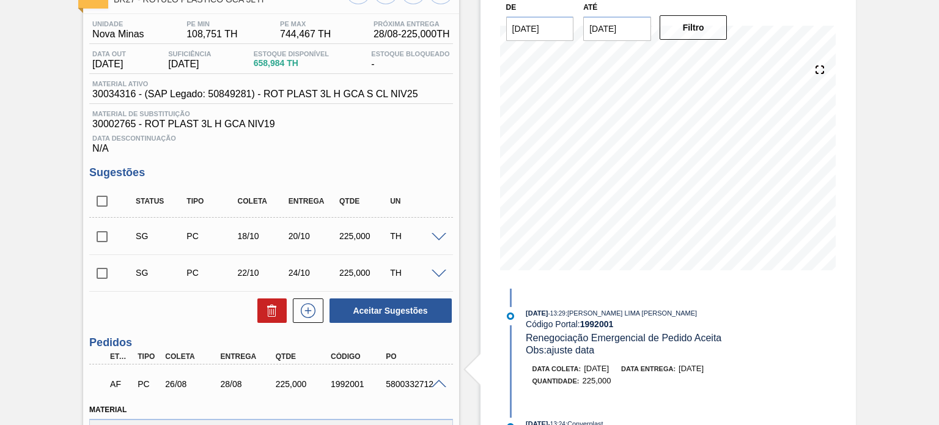
scroll to position [42, 0]
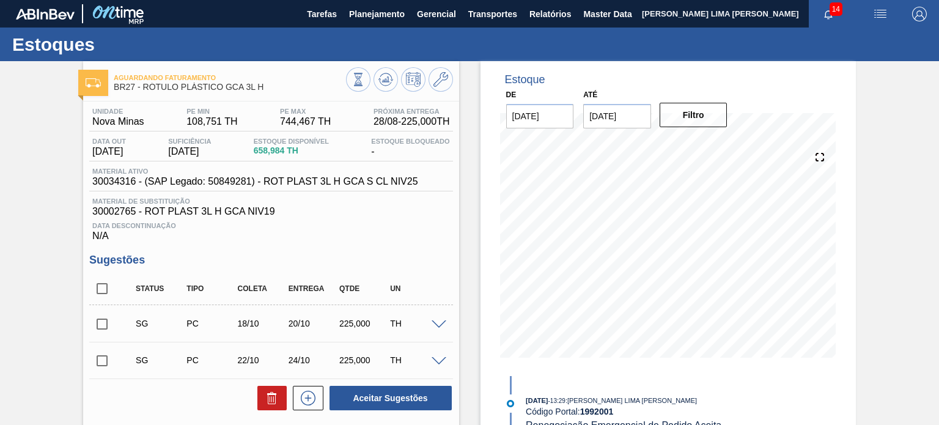
scroll to position [42, 0]
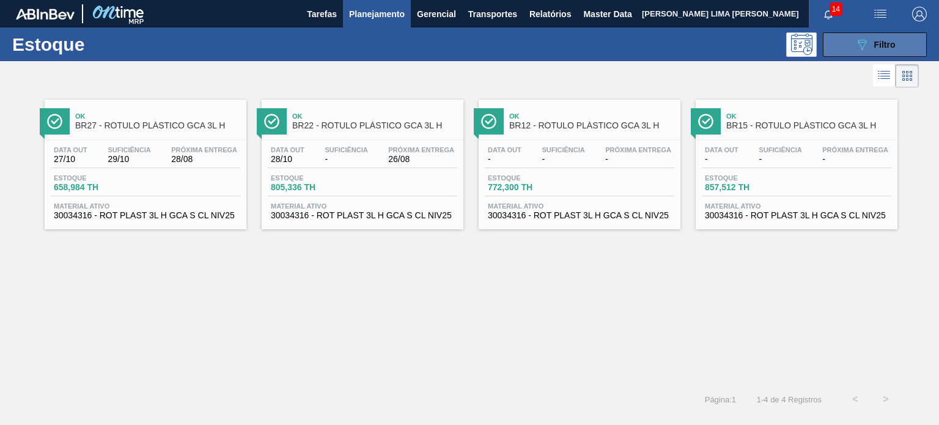
scroll to position [122, 0]
click at [868, 47] on icon "089F7B8B-B2A5-4AFE-B5C0-19BA573D28AC" at bounding box center [862, 44] width 15 height 15
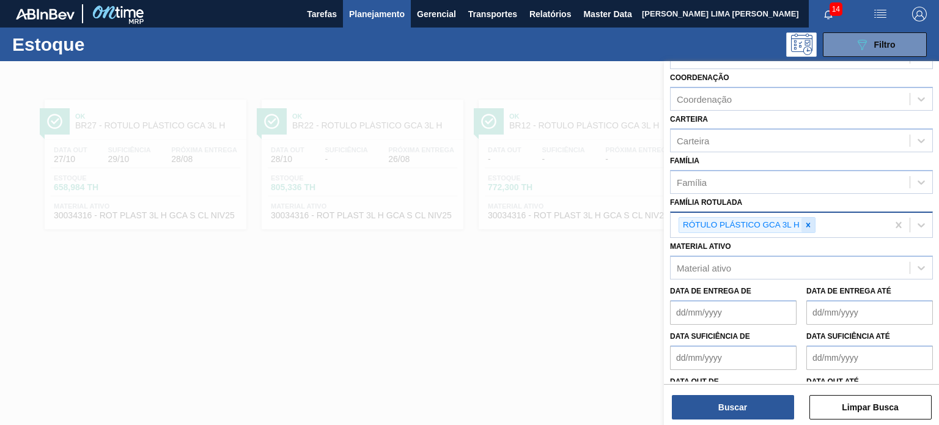
click at [812, 221] on icon at bounding box center [808, 225] width 9 height 9
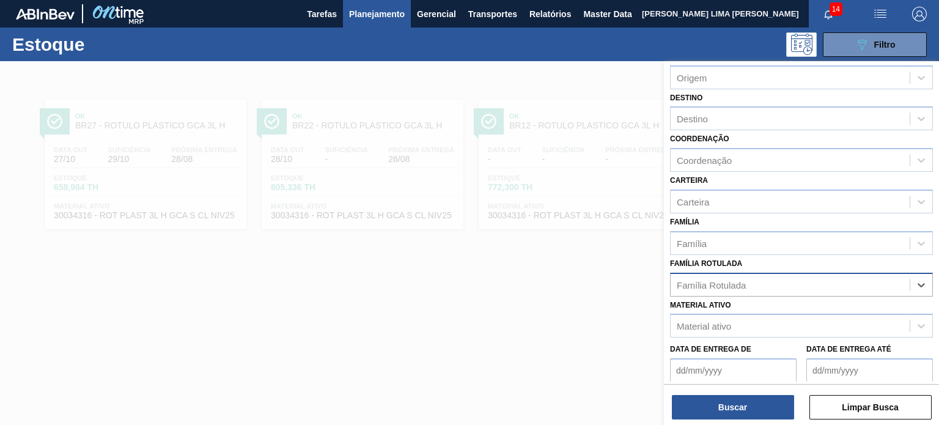
scroll to position [0, 0]
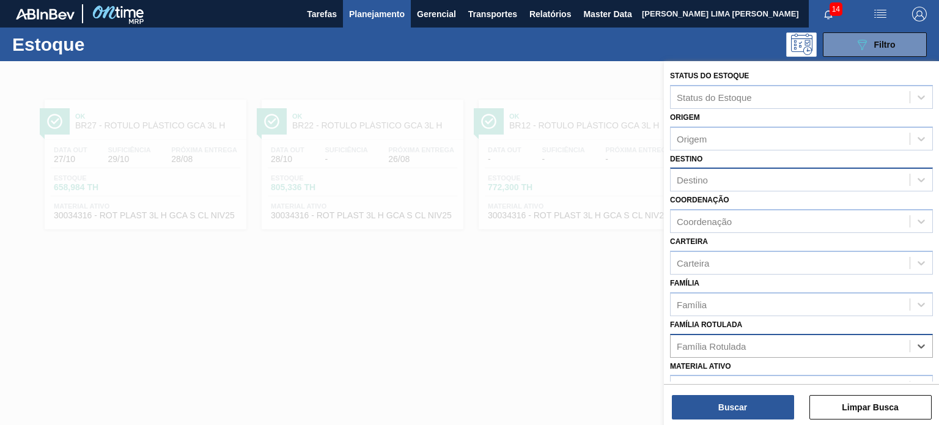
click at [730, 171] on div "Destino" at bounding box center [790, 180] width 239 height 18
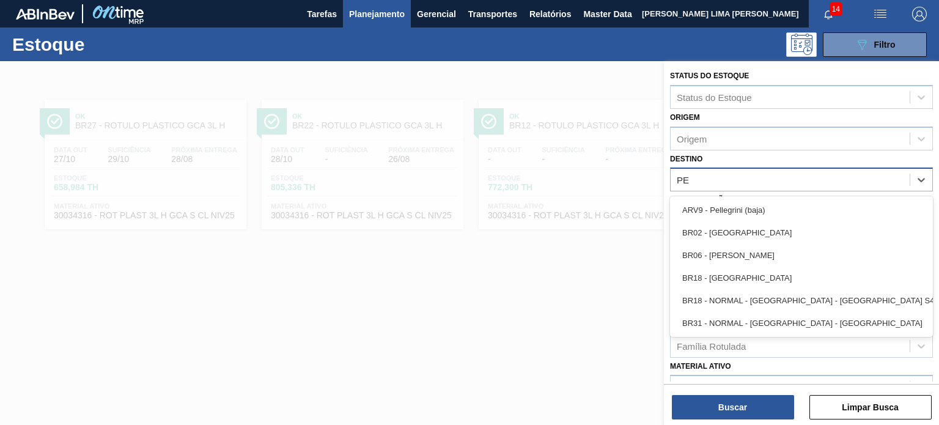
type input "P"
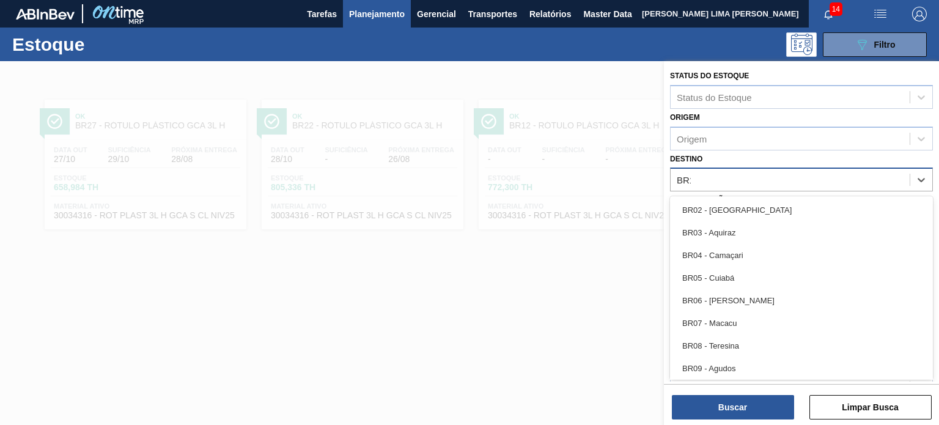
type input "BR18"
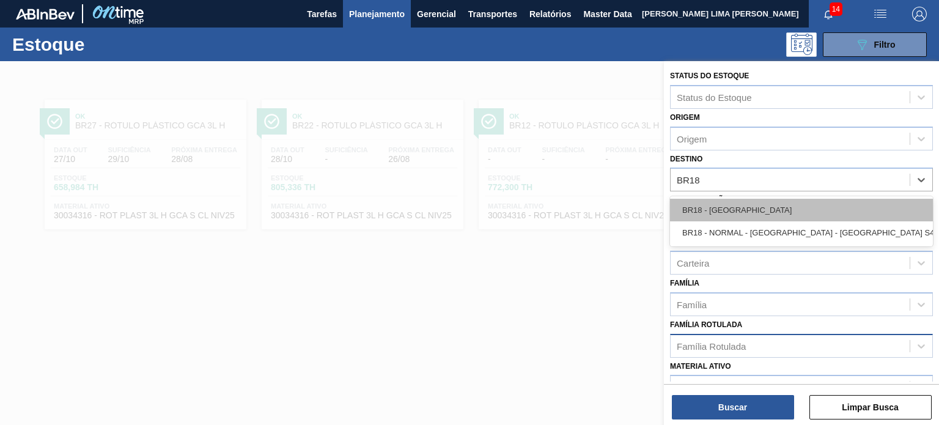
click at [690, 210] on div "BR18 - [GEOGRAPHIC_DATA]" at bounding box center [801, 210] width 263 height 23
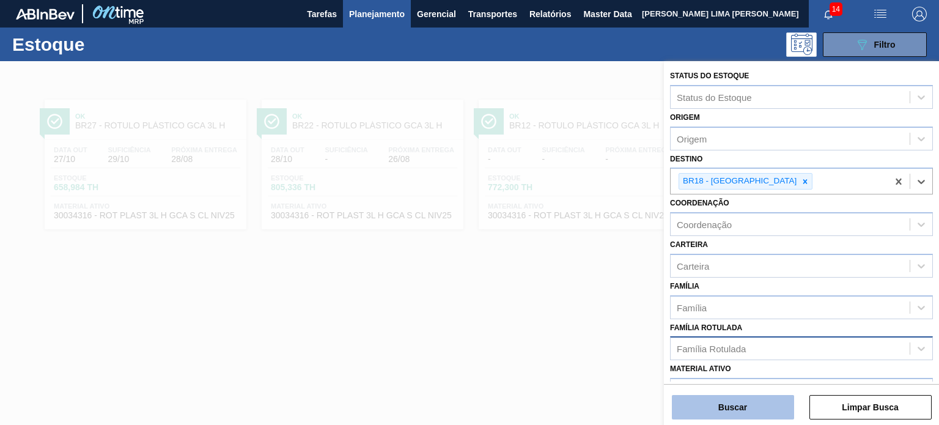
click at [754, 406] on button "Buscar" at bounding box center [733, 407] width 122 height 24
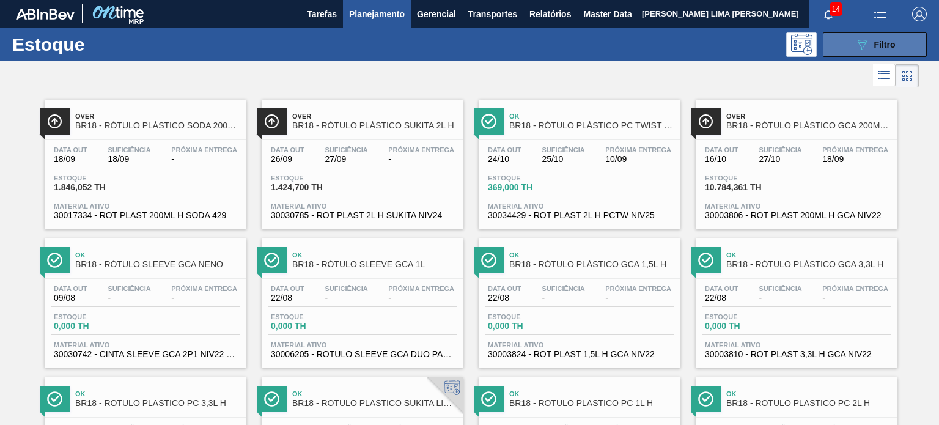
click at [849, 37] on button "089F7B8B-B2A5-4AFE-B5C0-19BA573D28AC Filtro" at bounding box center [875, 44] width 104 height 24
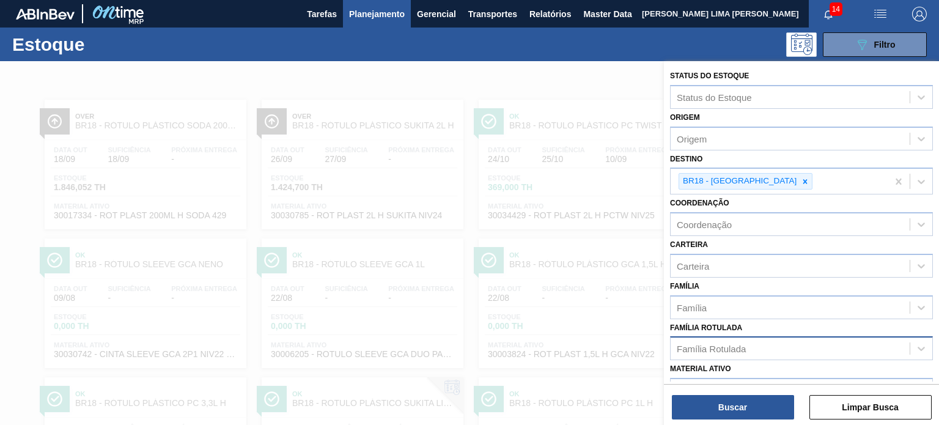
drag, startPoint x: 613, startPoint y: 139, endPoint x: 710, endPoint y: 70, distance: 118.8
click at [614, 139] on div at bounding box center [469, 273] width 939 height 425
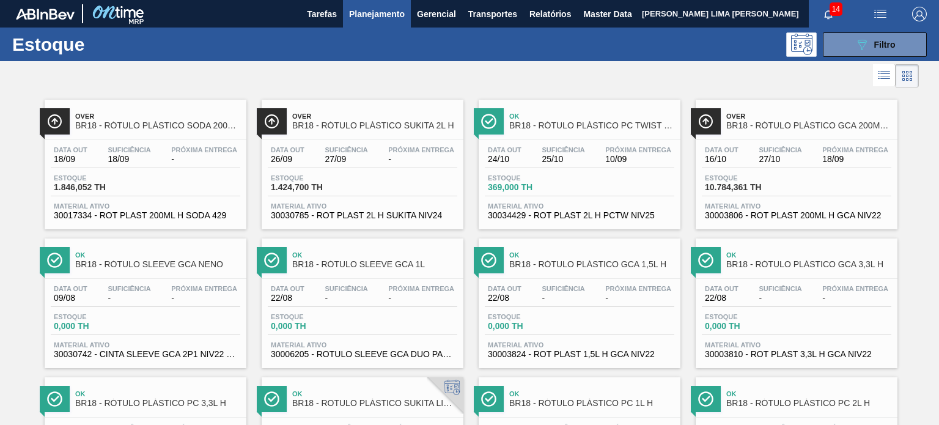
drag, startPoint x: 895, startPoint y: 7, endPoint x: 673, endPoint y: 65, distance: 230.0
click at [673, 65] on div at bounding box center [459, 75] width 919 height 29
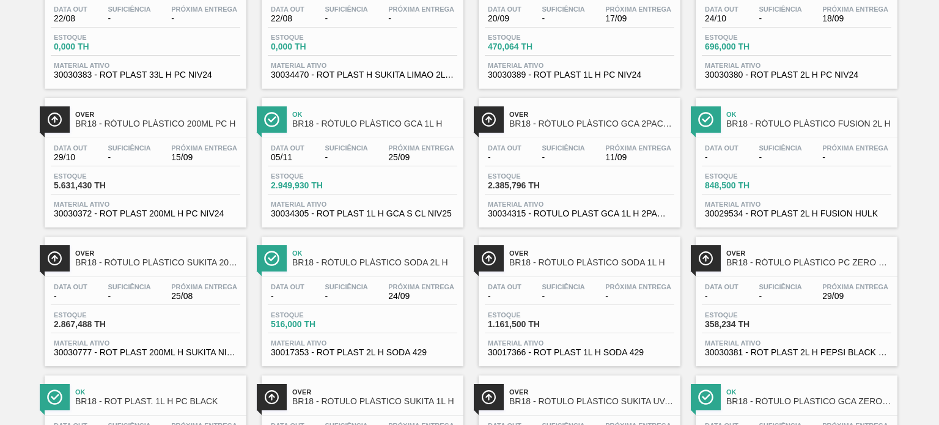
scroll to position [665, 0]
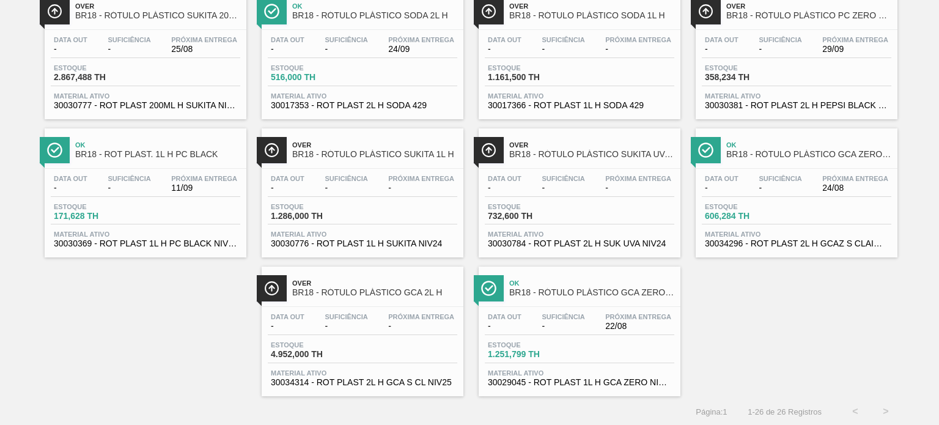
click at [169, 250] on div "Ok BR18 - ROT PLAST. 1L H PC BLACK Data out - Suficiência - Próxima Entrega 11/…" at bounding box center [146, 193] width 202 height 130
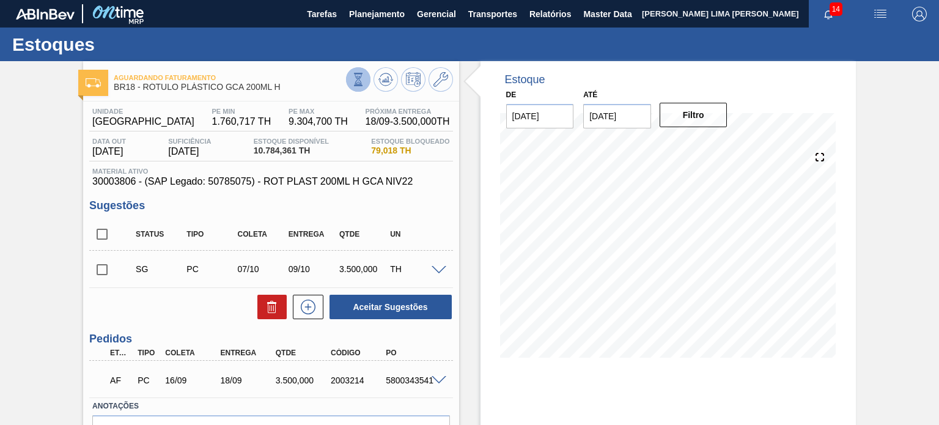
click at [363, 81] on icon at bounding box center [358, 79] width 13 height 13
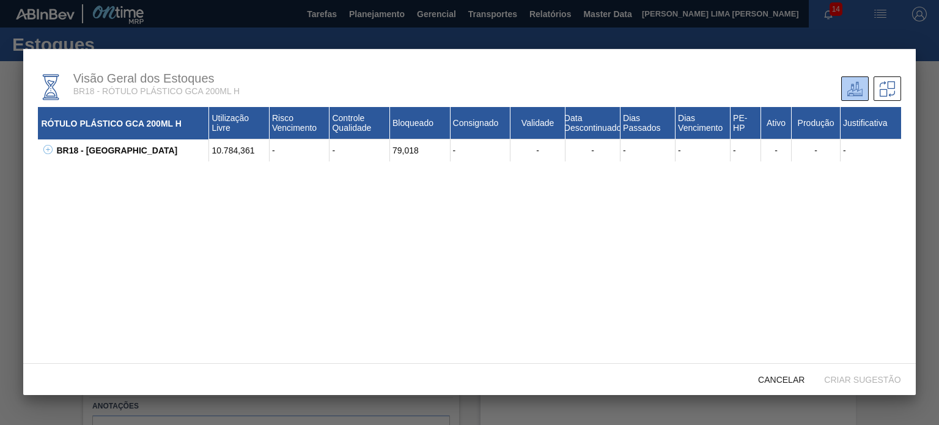
click at [46, 149] on icon at bounding box center [47, 149] width 9 height 9
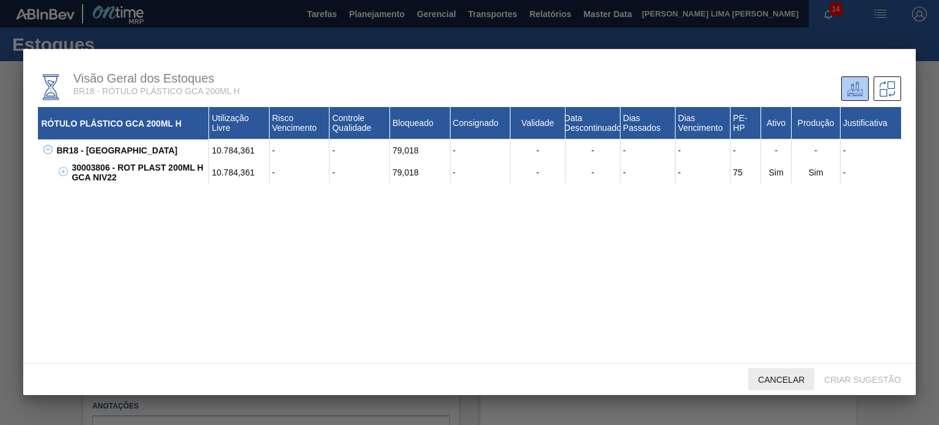
click at [777, 383] on span "Cancelar" at bounding box center [781, 380] width 66 height 10
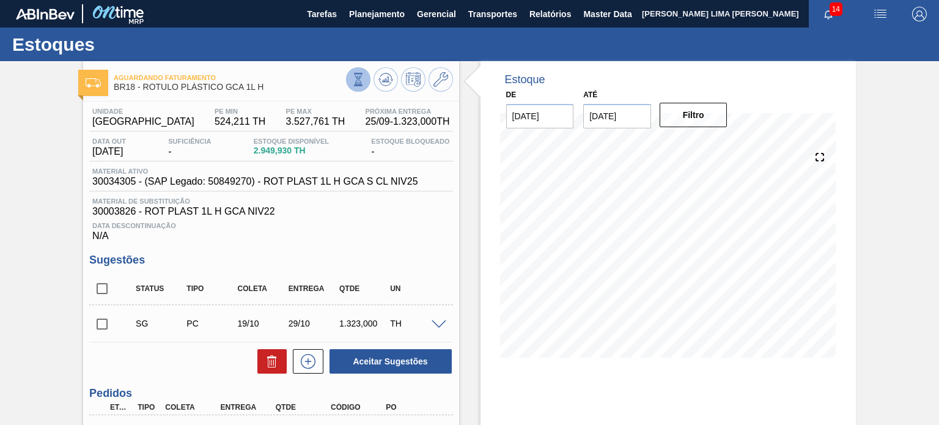
click at [352, 78] on icon at bounding box center [358, 79] width 13 height 13
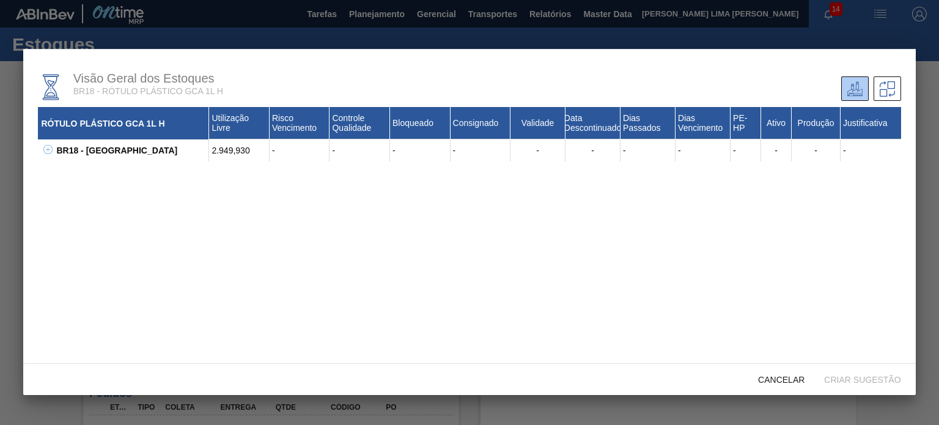
click at [40, 155] on button at bounding box center [46, 150] width 12 height 12
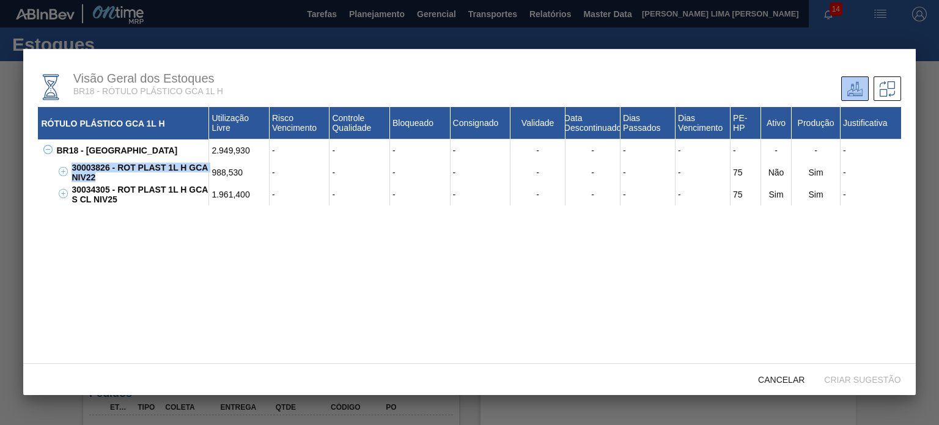
drag, startPoint x: 84, startPoint y: 174, endPoint x: 67, endPoint y: 171, distance: 17.5
click at [68, 171] on div "30003826 - ROT PLAST 1L H GCA NIV22 988,530 - - - - - - - - 75 Não Sim -" at bounding box center [484, 172] width 832 height 22
click at [100, 176] on div "30003826 - ROT PLAST 1L H GCA NIV22" at bounding box center [138, 172] width 141 height 22
drag, startPoint x: 108, startPoint y: 180, endPoint x: 73, endPoint y: 168, distance: 36.2
click at [73, 168] on div "30003826 - ROT PLAST 1L H GCA NIV22" at bounding box center [138, 172] width 141 height 22
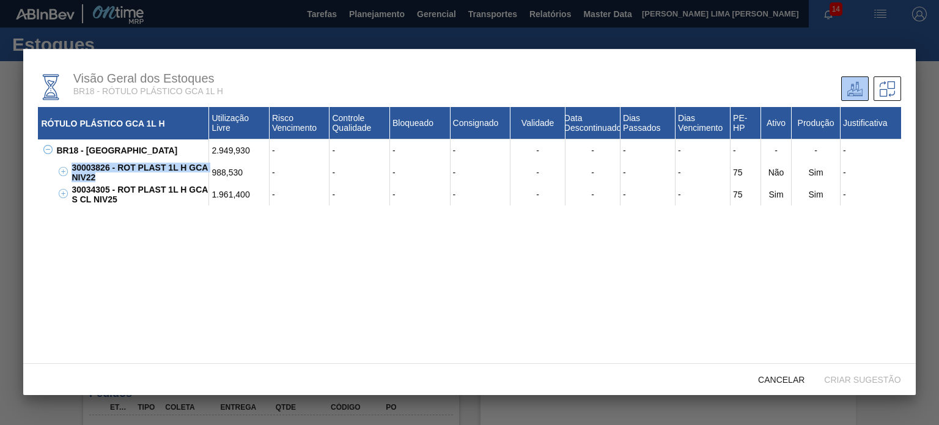
click at [89, 174] on div "30003826 - ROT PLAST 1L H GCA NIV22" at bounding box center [138, 172] width 141 height 22
drag, startPoint x: 98, startPoint y: 180, endPoint x: 72, endPoint y: 168, distance: 28.7
click at [72, 168] on div "30003826 - ROT PLAST 1L H GCA NIV22" at bounding box center [138, 172] width 141 height 22
click at [759, 371] on div "Cancelar" at bounding box center [781, 379] width 66 height 23
